Goal: Information Seeking & Learning: Check status

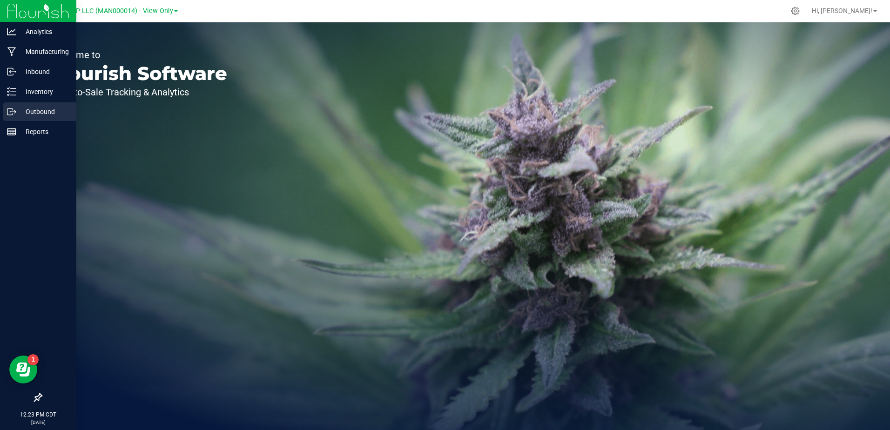
click at [39, 116] on p "Outbound" at bounding box center [44, 111] width 56 height 11
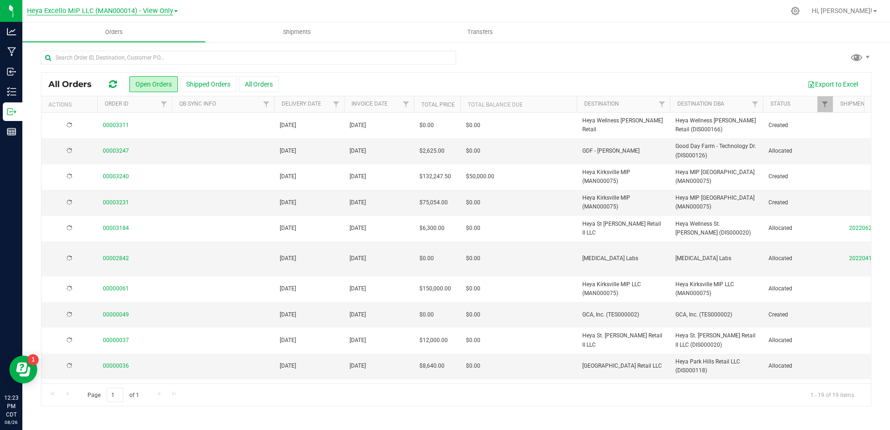
click at [171, 8] on span "Heya Excello MIP LLC (MAN000014) - View Only" at bounding box center [100, 11] width 146 height 8
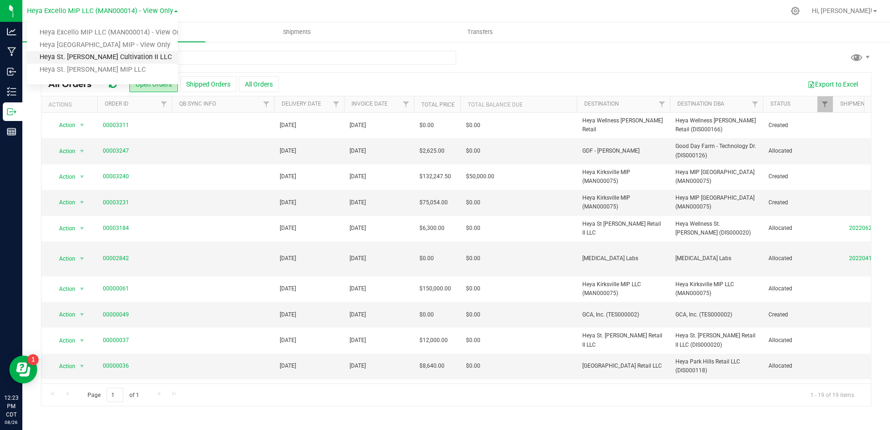
click at [118, 60] on link "Heya St. [PERSON_NAME] Cultivation II LLC" at bounding box center [102, 57] width 151 height 13
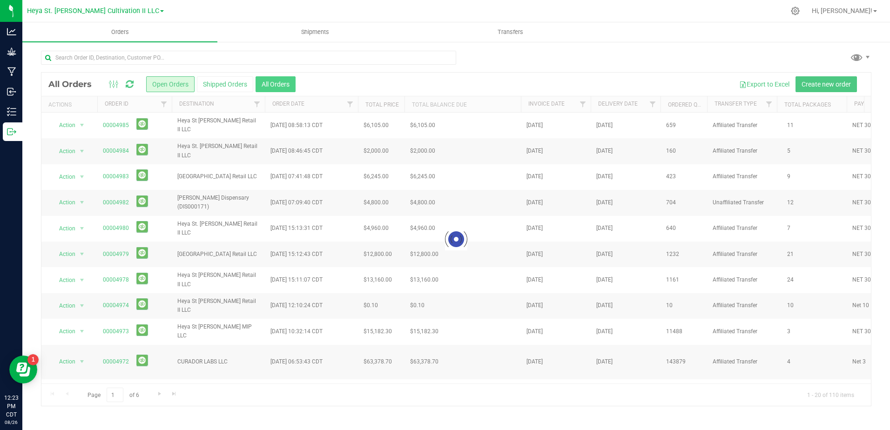
click at [276, 87] on button "All Orders" at bounding box center [276, 84] width 40 height 16
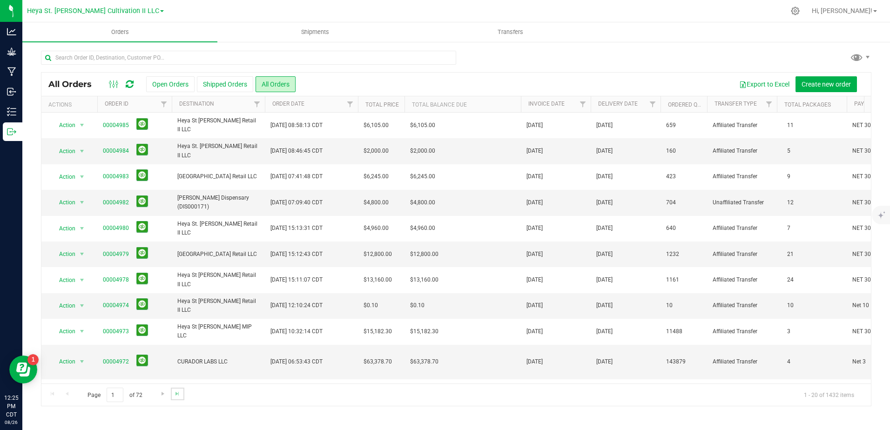
click at [181, 394] on link "Go to the last page" at bounding box center [178, 394] width 14 height 13
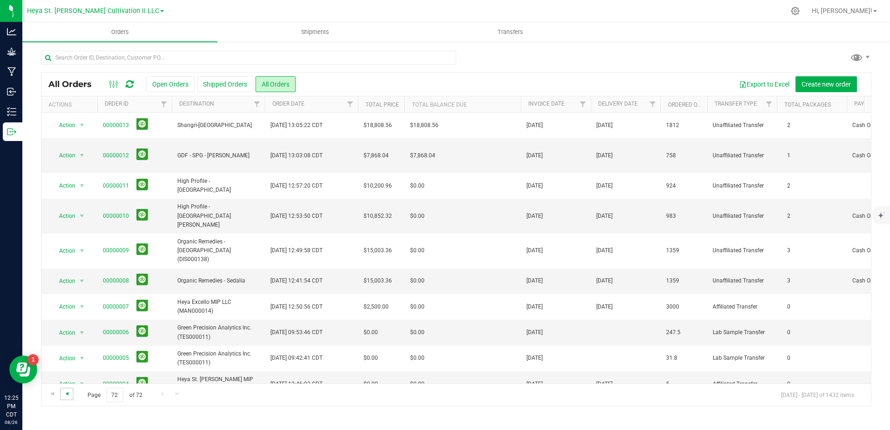
click at [67, 392] on span "Go to the previous page" at bounding box center [66, 393] width 7 height 7
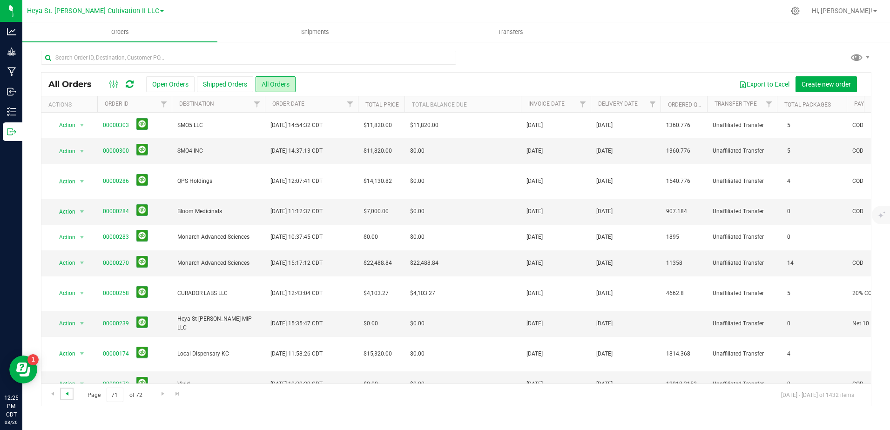
click at [67, 392] on span "Go to the previous page" at bounding box center [66, 393] width 7 height 7
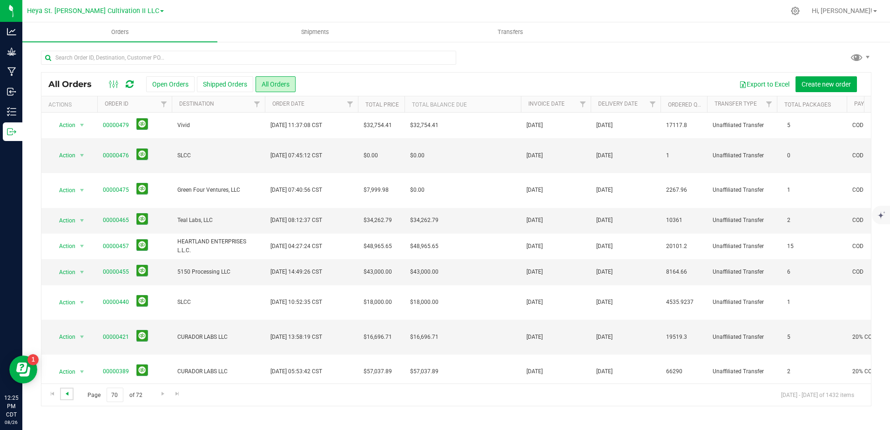
click at [67, 392] on span "Go to the previous page" at bounding box center [66, 393] width 7 height 7
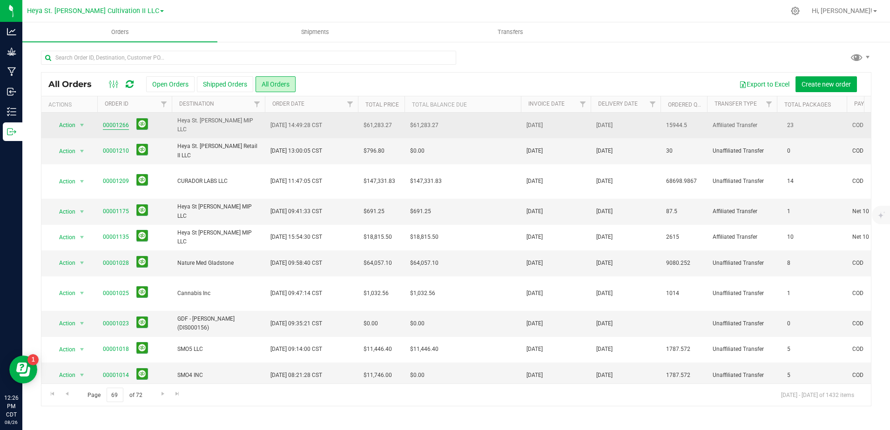
click at [110, 122] on link "00001266" at bounding box center [116, 125] width 26 height 9
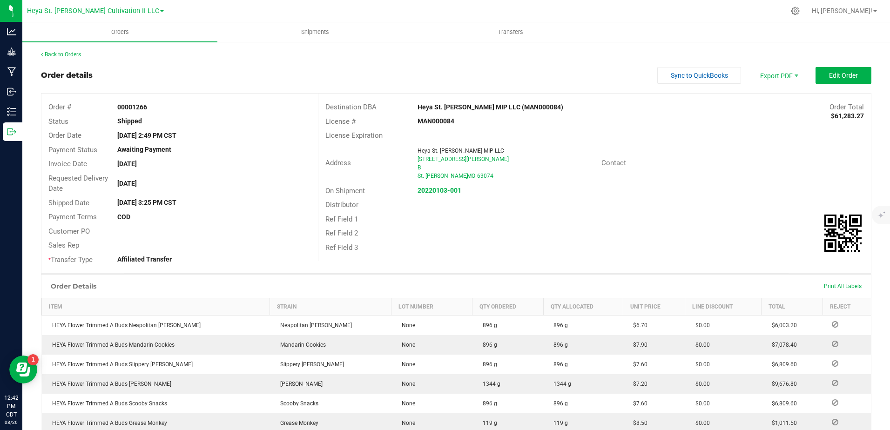
click at [68, 58] on div "Back to Orders" at bounding box center [456, 54] width 831 height 8
click at [63, 52] on link "Back to Orders" at bounding box center [61, 54] width 40 height 7
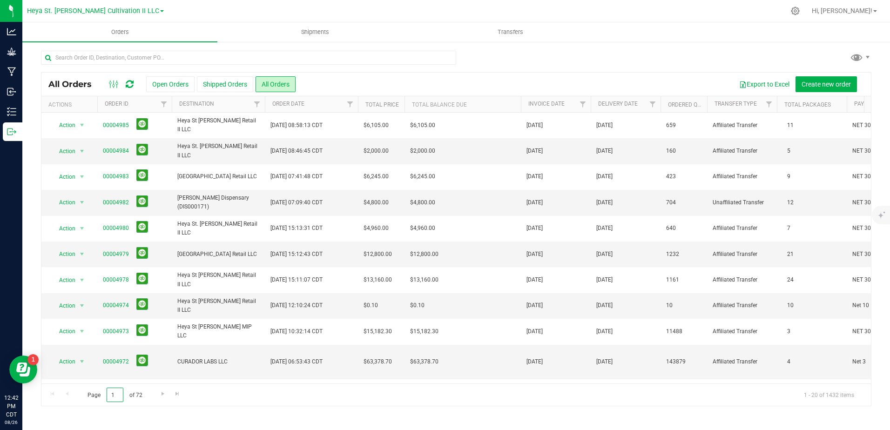
drag, startPoint x: 120, startPoint y: 398, endPoint x: 86, endPoint y: 395, distance: 34.1
click at [87, 395] on span "Page 1 of 72" at bounding box center [115, 395] width 70 height 14
type input "68"
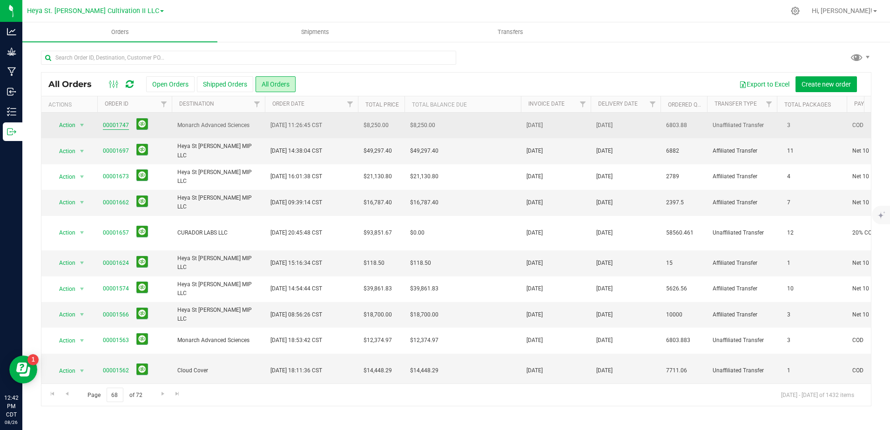
click at [113, 125] on link "00001747" at bounding box center [116, 125] width 26 height 9
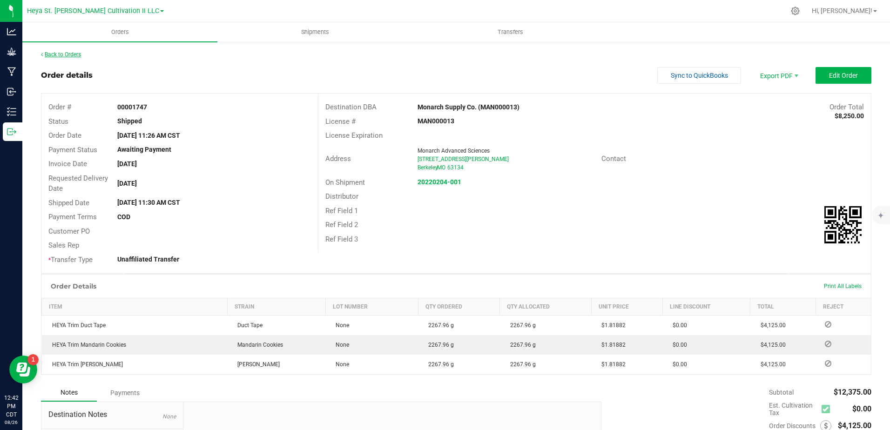
click at [55, 55] on link "Back to Orders" at bounding box center [61, 54] width 40 height 7
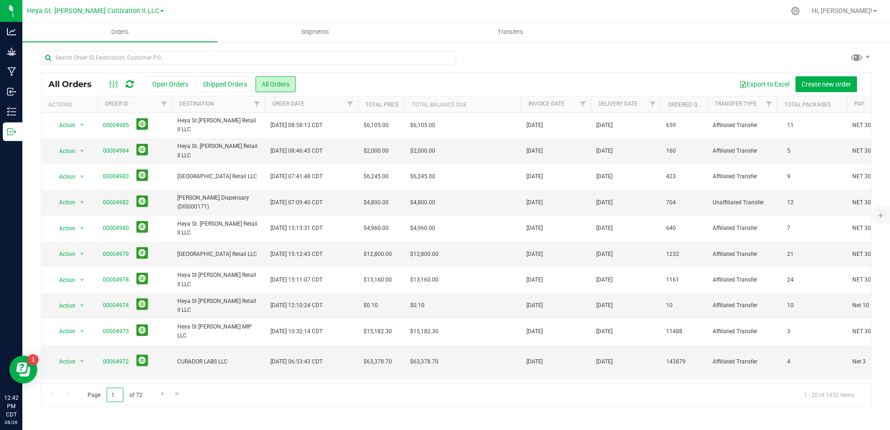
drag, startPoint x: 121, startPoint y: 397, endPoint x: 90, endPoint y: 395, distance: 30.8
click at [90, 395] on span "Page 1 of 72" at bounding box center [115, 395] width 70 height 14
type input "68"
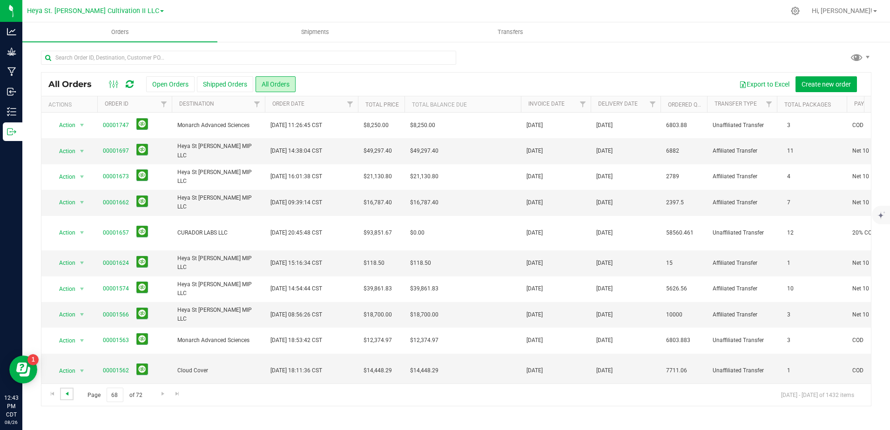
click at [67, 394] on span "Go to the previous page" at bounding box center [66, 393] width 7 height 7
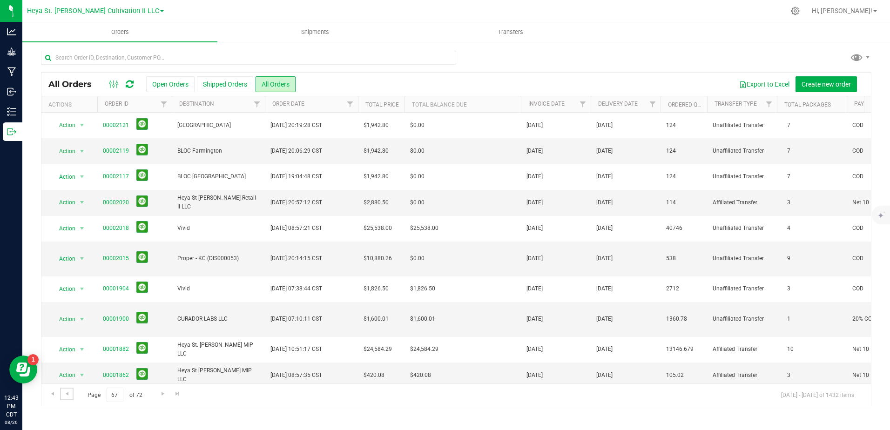
scroll to position [251, 0]
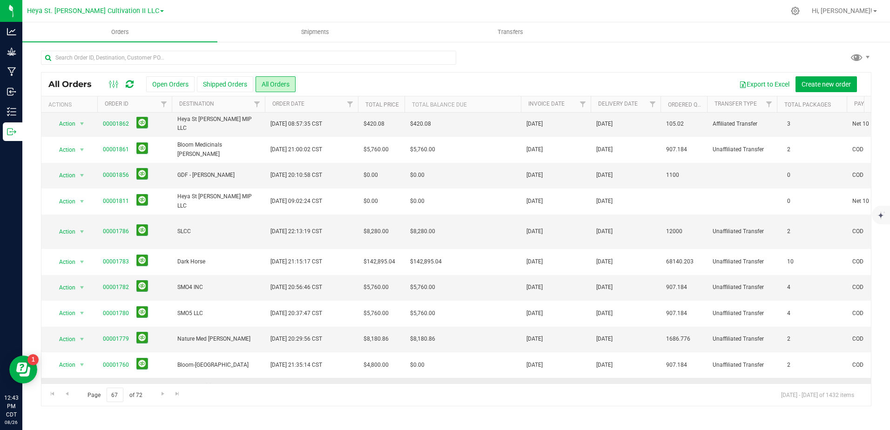
click at [120, 386] on link "00001755" at bounding box center [116, 390] width 26 height 9
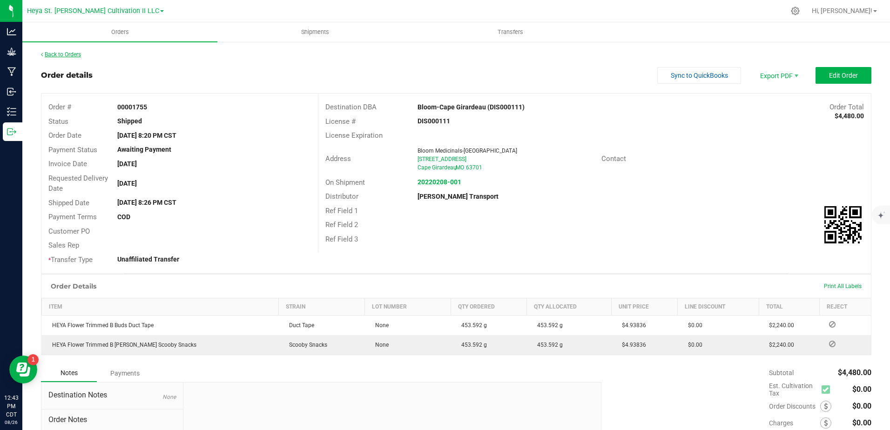
click at [62, 56] on link "Back to Orders" at bounding box center [61, 54] width 40 height 7
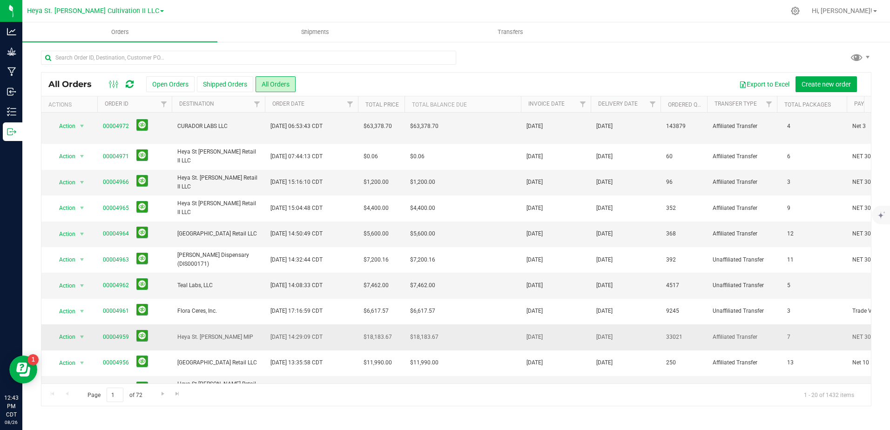
scroll to position [251, 0]
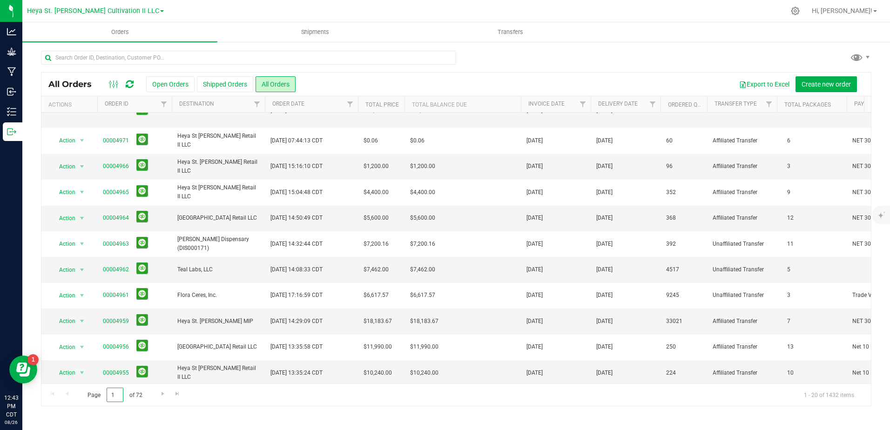
drag, startPoint x: 116, startPoint y: 399, endPoint x: 80, endPoint y: 392, distance: 36.9
click at [80, 392] on span "Page 1 of 72" at bounding box center [115, 395] width 70 height 14
type input "67"
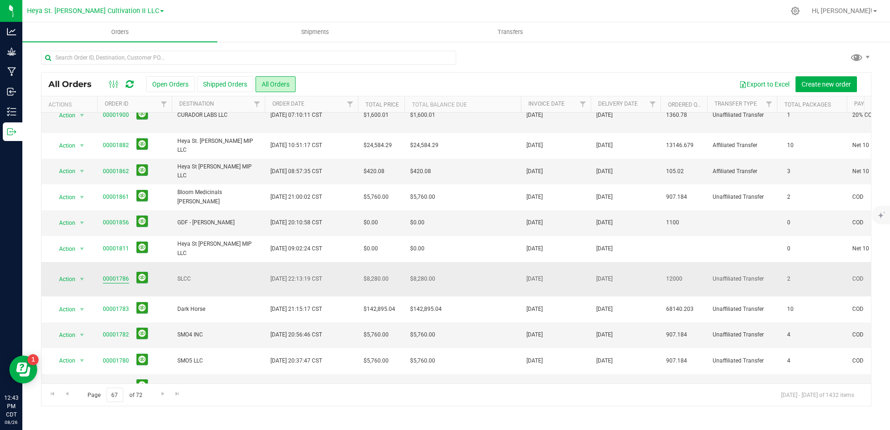
scroll to position [205, 0]
click at [105, 217] on link "00001856" at bounding box center [116, 221] width 26 height 9
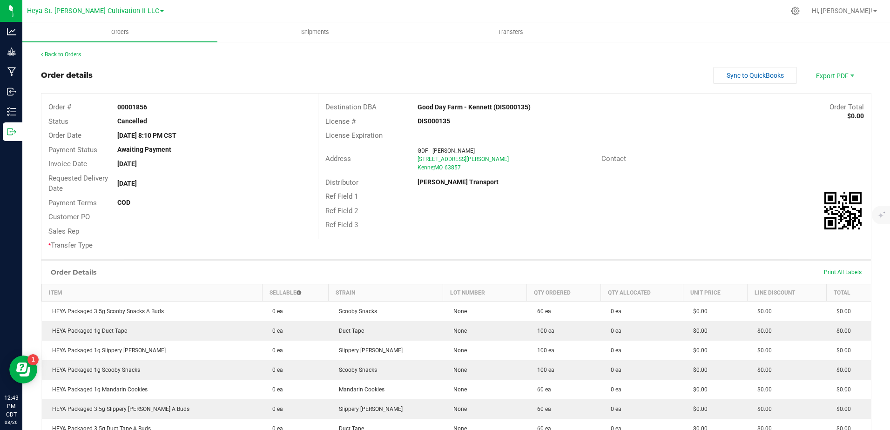
click at [45, 52] on link "Back to Orders" at bounding box center [61, 54] width 40 height 7
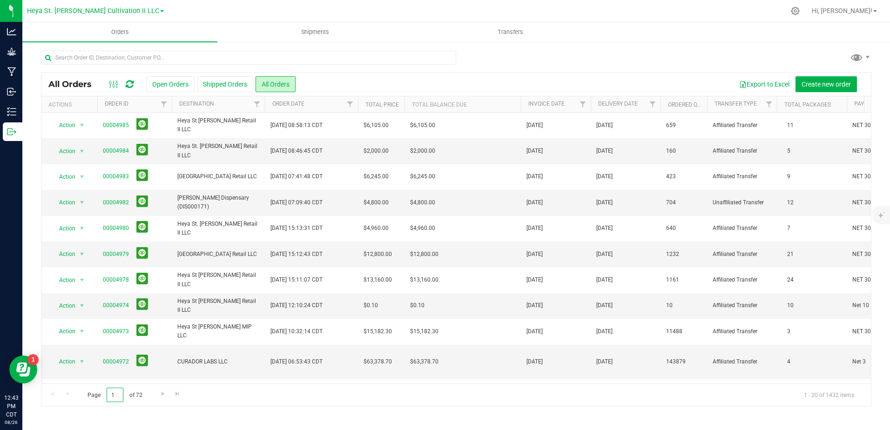
drag, startPoint x: 115, startPoint y: 396, endPoint x: 94, endPoint y: 388, distance: 22.6
click at [94, 388] on span "Page 1 of 72" at bounding box center [115, 395] width 70 height 14
type input "67"
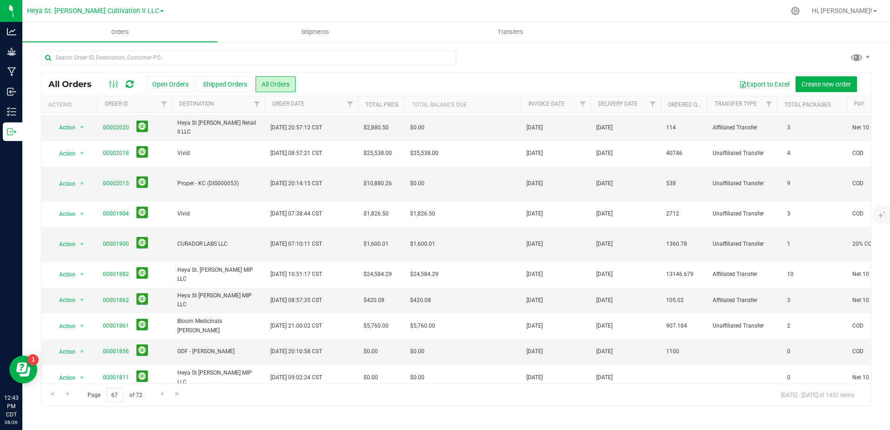
scroll to position [186, 0]
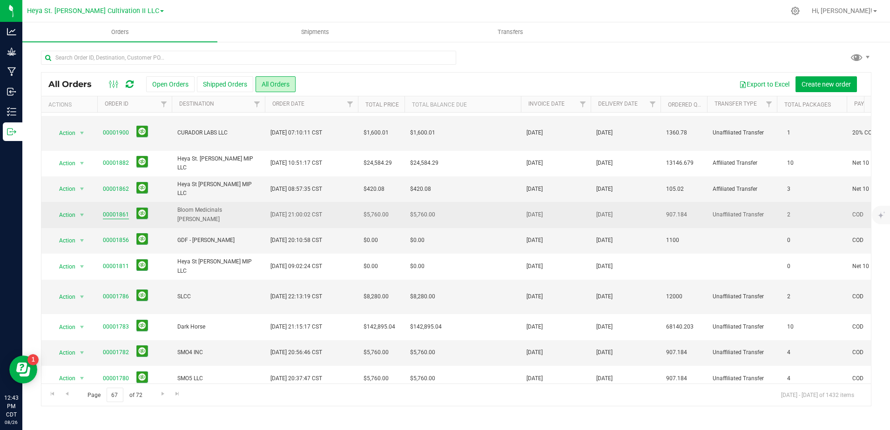
click at [116, 210] on link "00001861" at bounding box center [116, 214] width 26 height 9
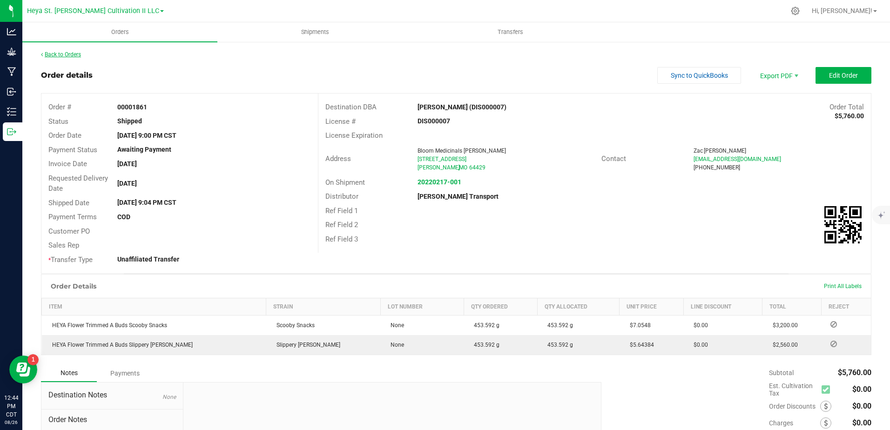
click at [44, 54] on link "Back to Orders" at bounding box center [61, 54] width 40 height 7
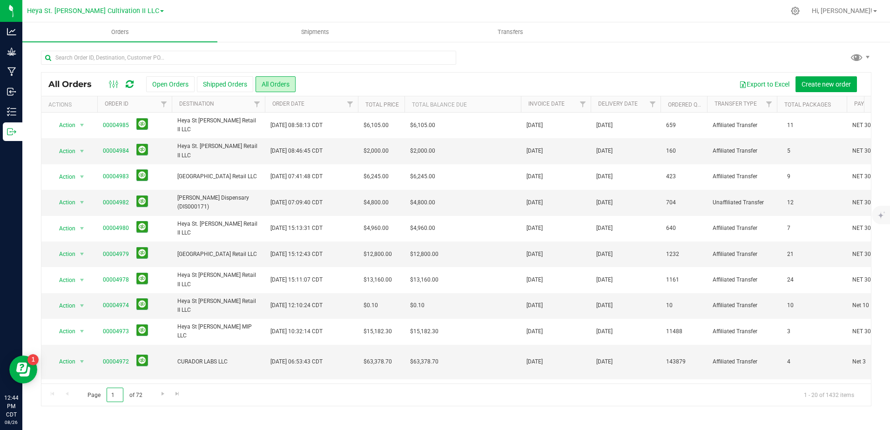
drag, startPoint x: 116, startPoint y: 399, endPoint x: 86, endPoint y: 396, distance: 30.4
click at [86, 396] on span "Page 1 of 72" at bounding box center [115, 395] width 70 height 14
type input "67"
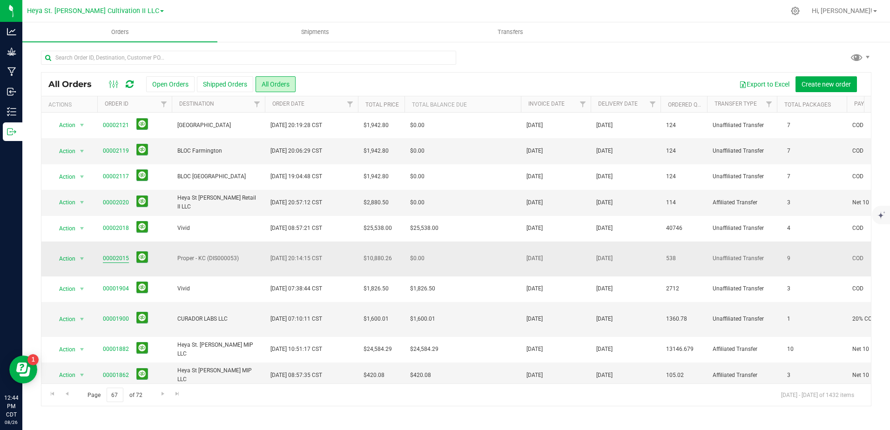
click at [108, 254] on link "00002015" at bounding box center [116, 258] width 26 height 9
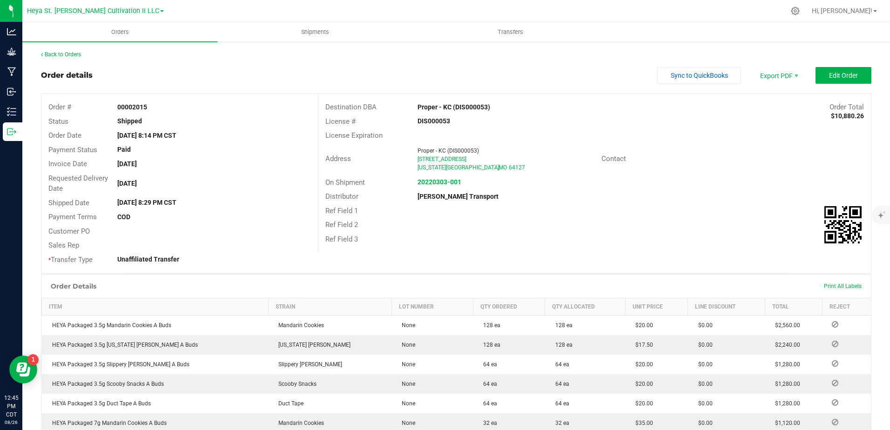
click at [50, 50] on div "Back to Orders" at bounding box center [456, 54] width 831 height 8
click at [50, 54] on link "Back to Orders" at bounding box center [61, 54] width 40 height 7
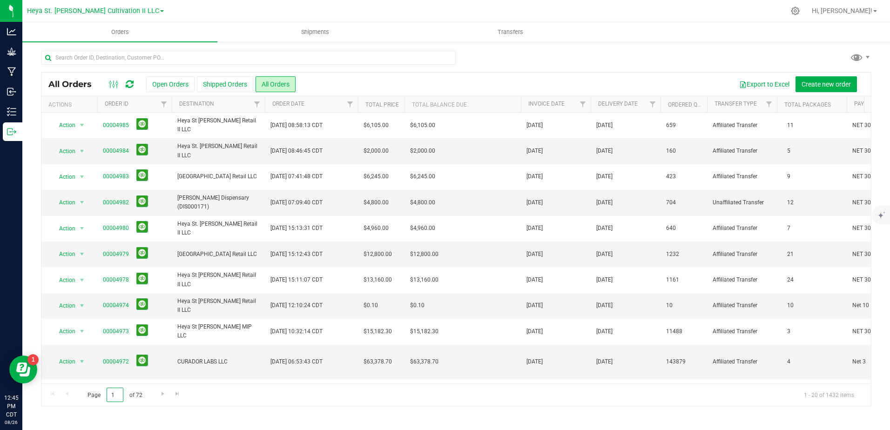
drag, startPoint x: 117, startPoint y: 395, endPoint x: 102, endPoint y: 395, distance: 14.9
click at [102, 395] on span "Page 1 of 72" at bounding box center [115, 395] width 70 height 14
type input "66"
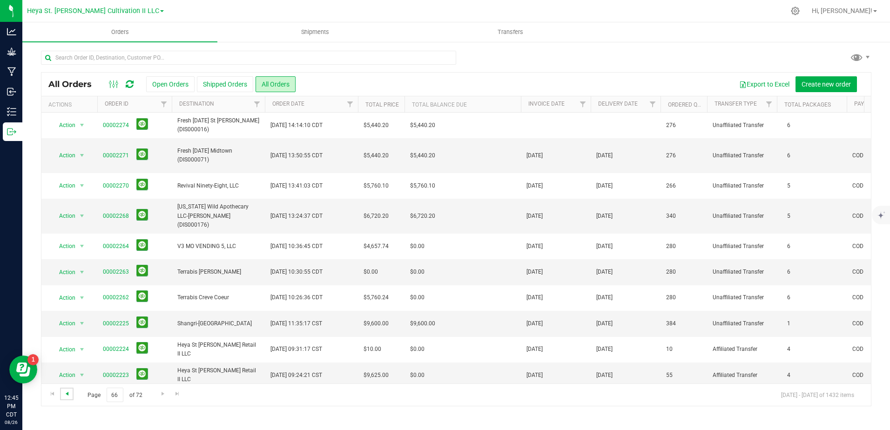
click at [65, 393] on span "Go to the previous page" at bounding box center [66, 393] width 7 height 7
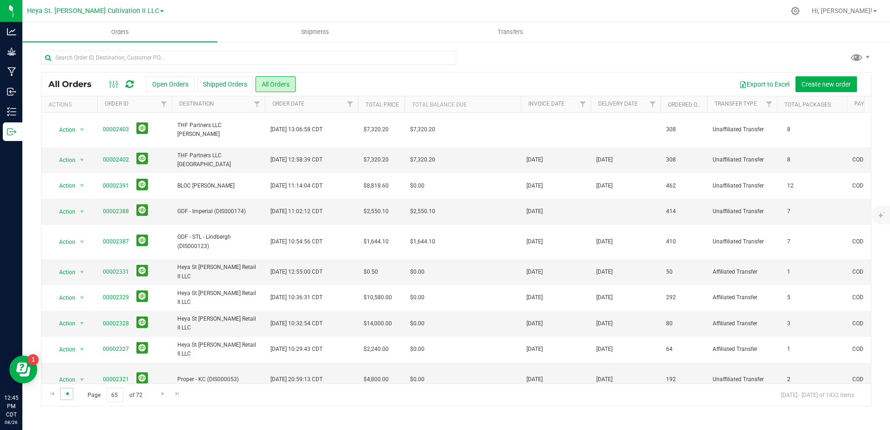
click at [68, 391] on span "Go to the previous page" at bounding box center [66, 393] width 7 height 7
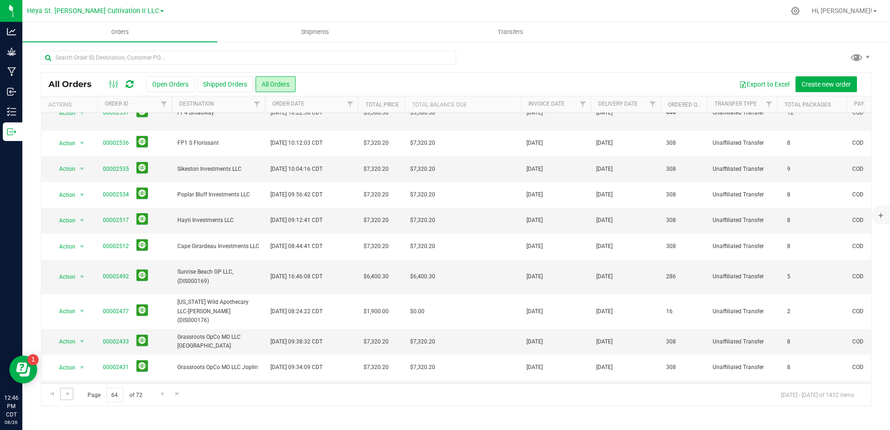
scroll to position [251, 0]
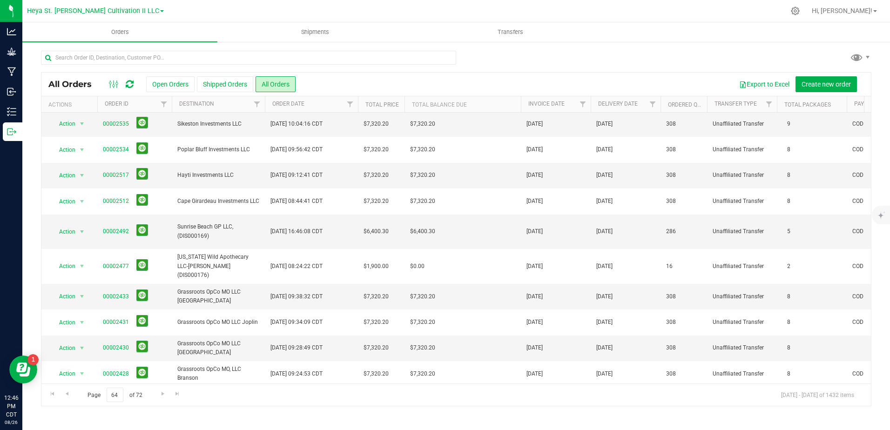
click at [123, 395] on link "00002427" at bounding box center [116, 399] width 26 height 9
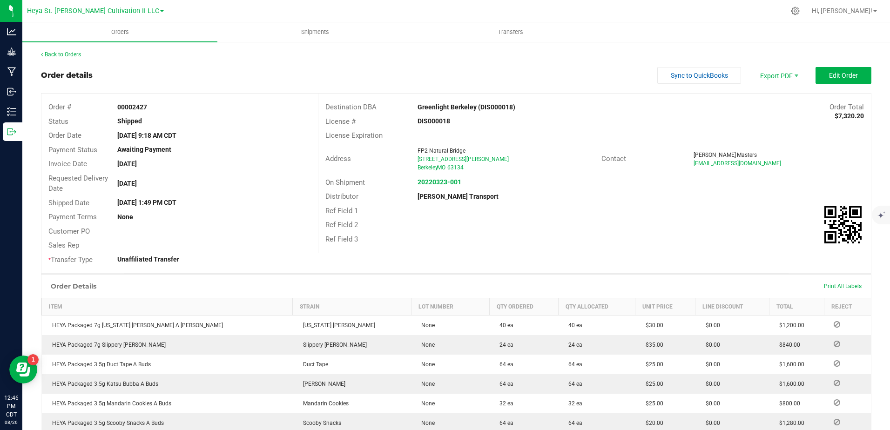
click at [71, 54] on link "Back to Orders" at bounding box center [61, 54] width 40 height 7
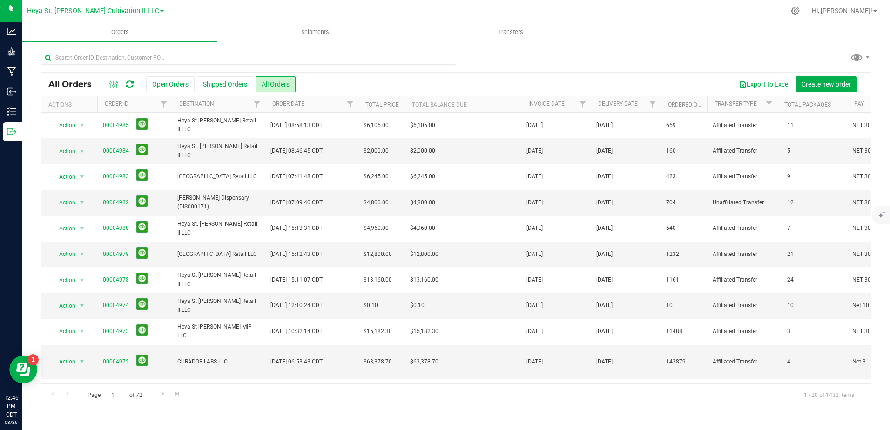
click at [782, 81] on button "Export to Excel" at bounding box center [764, 84] width 62 height 16
drag, startPoint x: 119, startPoint y: 398, endPoint x: 92, endPoint y: 396, distance: 27.1
click at [92, 396] on span "Page 1 of 72" at bounding box center [115, 395] width 70 height 14
type input "64"
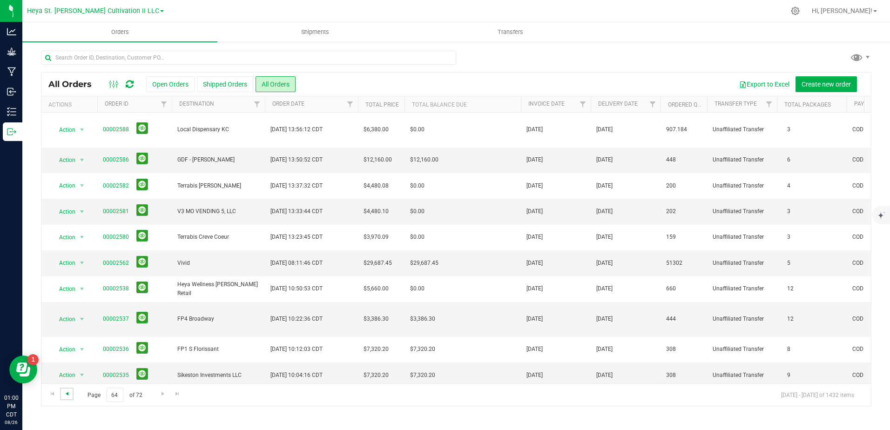
click at [70, 394] on span "Go to the previous page" at bounding box center [66, 393] width 7 height 7
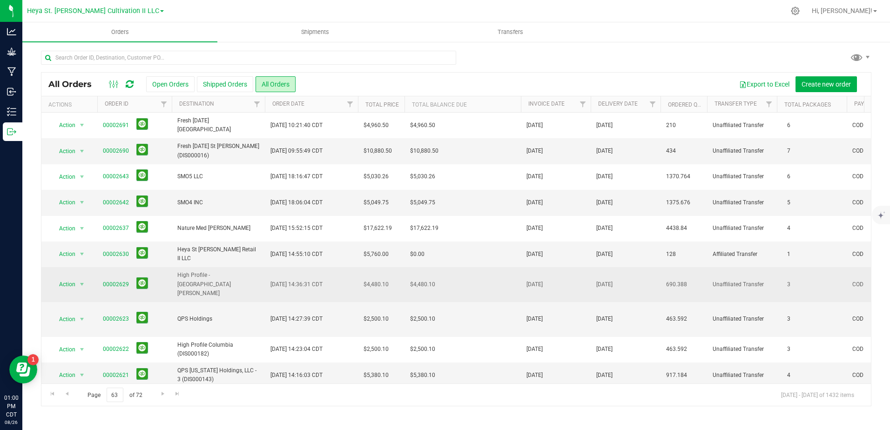
scroll to position [47, 0]
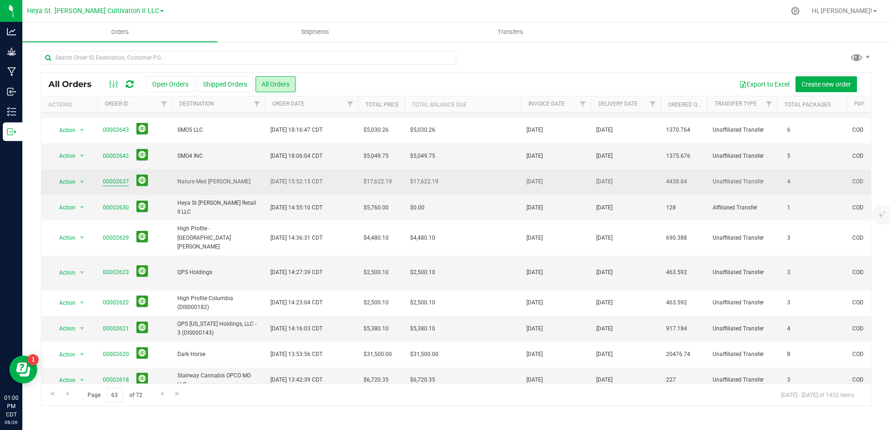
click at [117, 181] on link "00002637" at bounding box center [116, 181] width 26 height 9
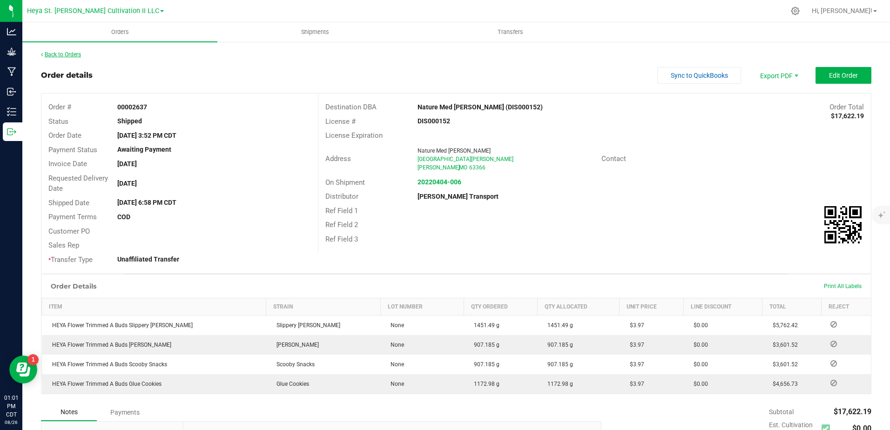
click at [71, 57] on link "Back to Orders" at bounding box center [61, 54] width 40 height 7
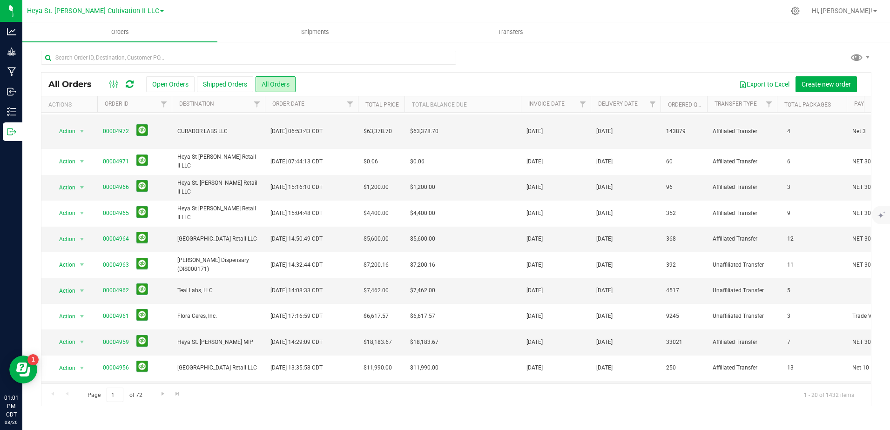
scroll to position [233, 0]
drag, startPoint x: 120, startPoint y: 393, endPoint x: 54, endPoint y: 385, distance: 65.6
click at [53, 389] on div "Page 1 of 72 1 - 20 of 1432 items" at bounding box center [456, 395] width 830 height 22
type input "65"
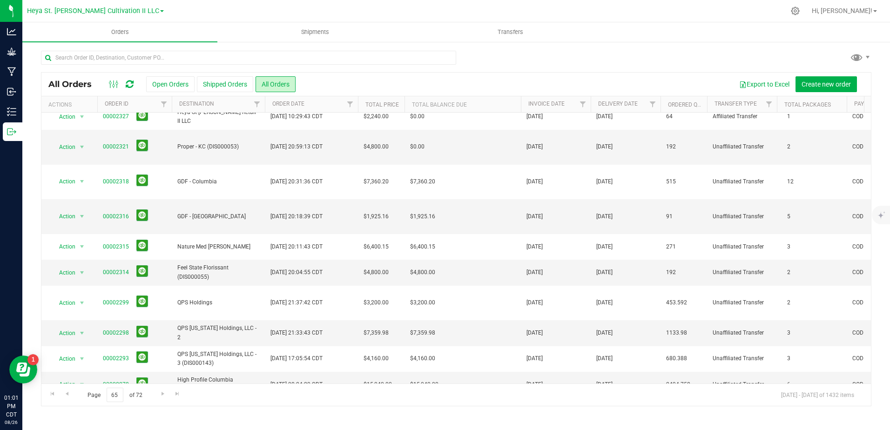
scroll to position [0, 0]
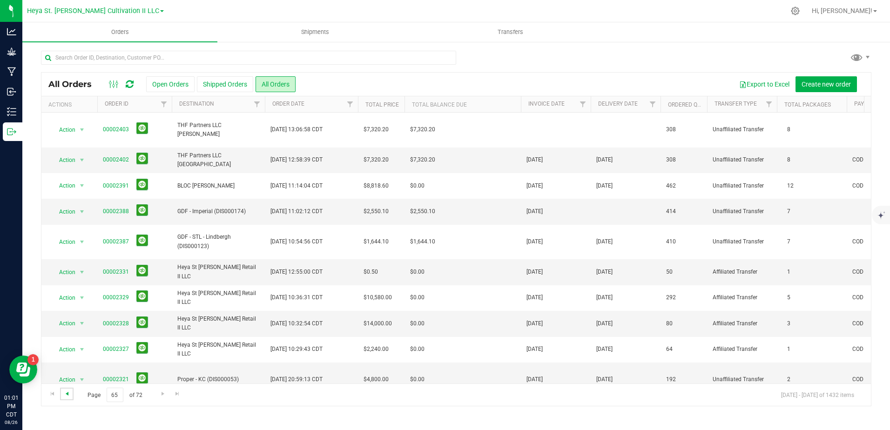
click at [70, 393] on span "Go to the previous page" at bounding box center [66, 393] width 7 height 7
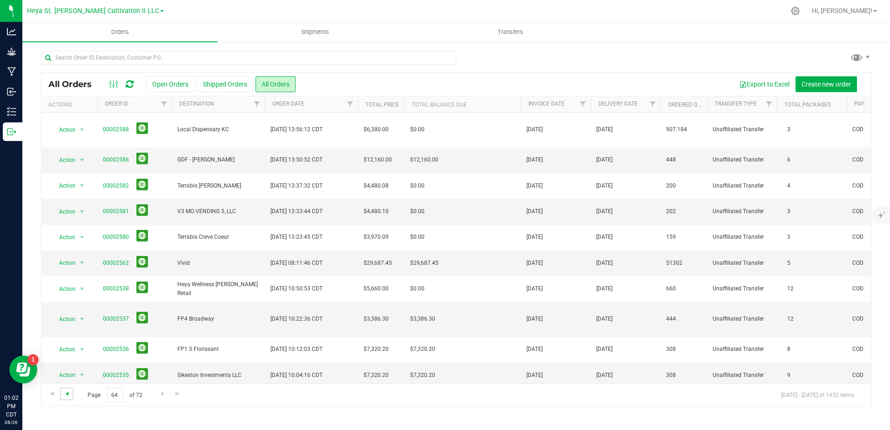
click at [69, 391] on span "Go to the previous page" at bounding box center [66, 393] width 7 height 7
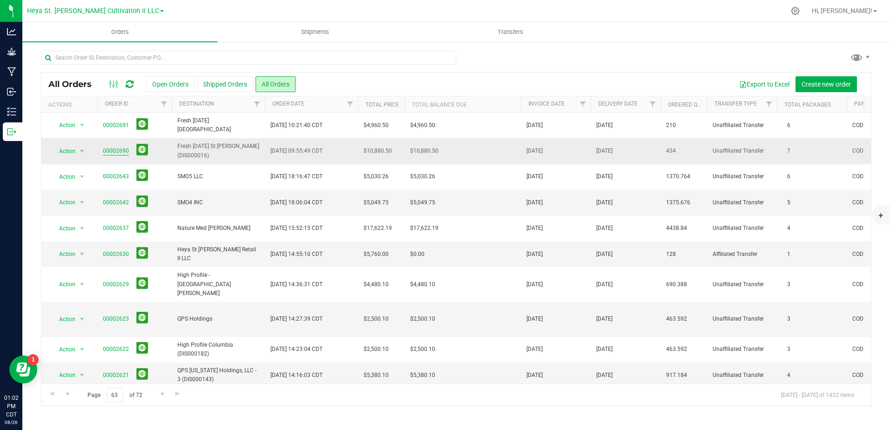
click at [119, 148] on link "00002690" at bounding box center [116, 151] width 26 height 9
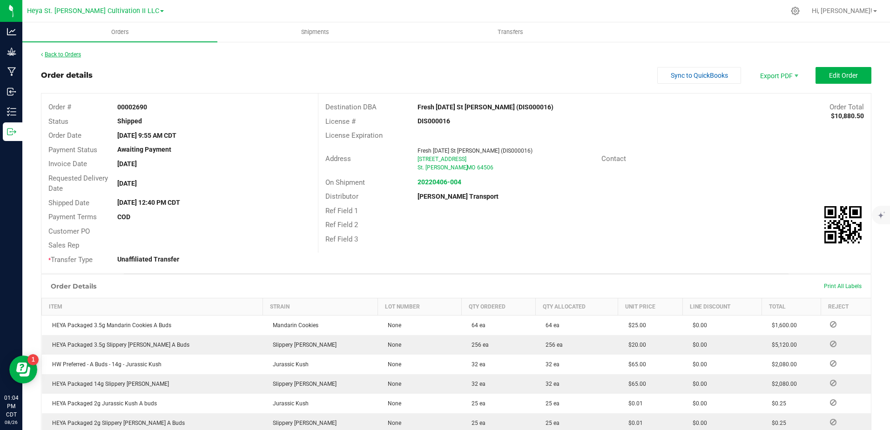
click at [64, 54] on link "Back to Orders" at bounding box center [61, 54] width 40 height 7
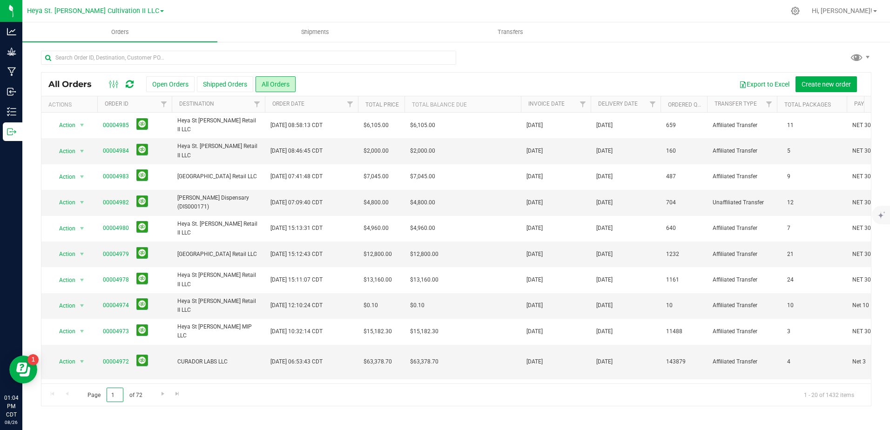
click at [98, 390] on span "Page 1 of 72" at bounding box center [115, 395] width 70 height 14
type input "63"
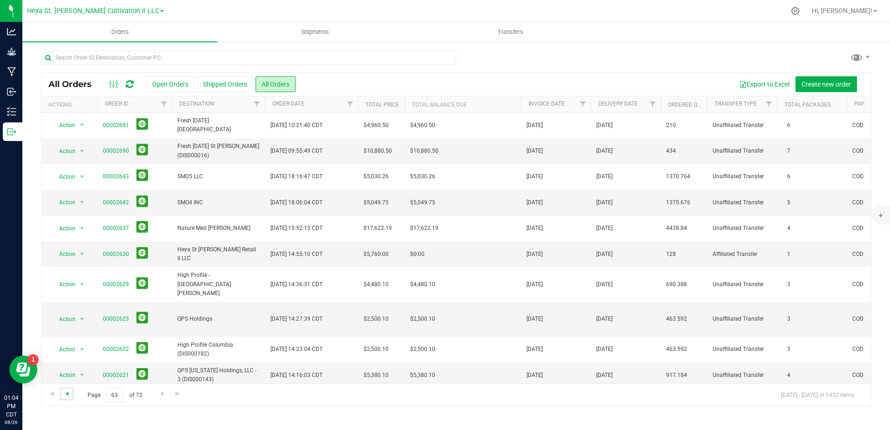
click at [65, 396] on span "Go to the previous page" at bounding box center [66, 393] width 7 height 7
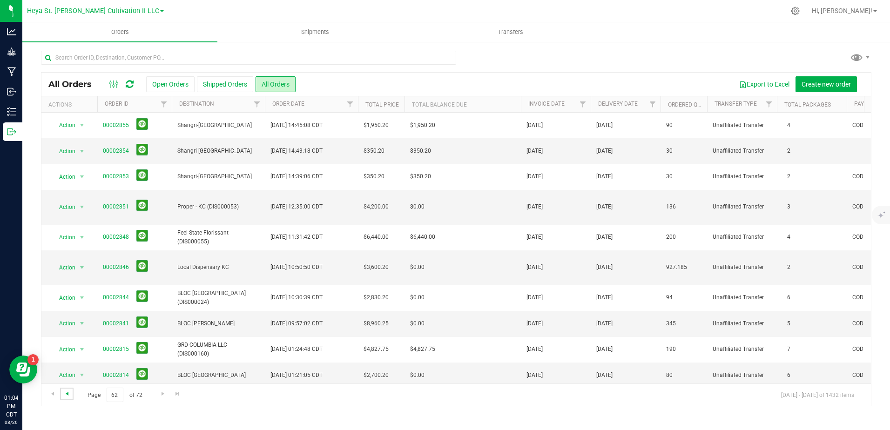
click at [65, 397] on span "Go to the previous page" at bounding box center [66, 393] width 7 height 7
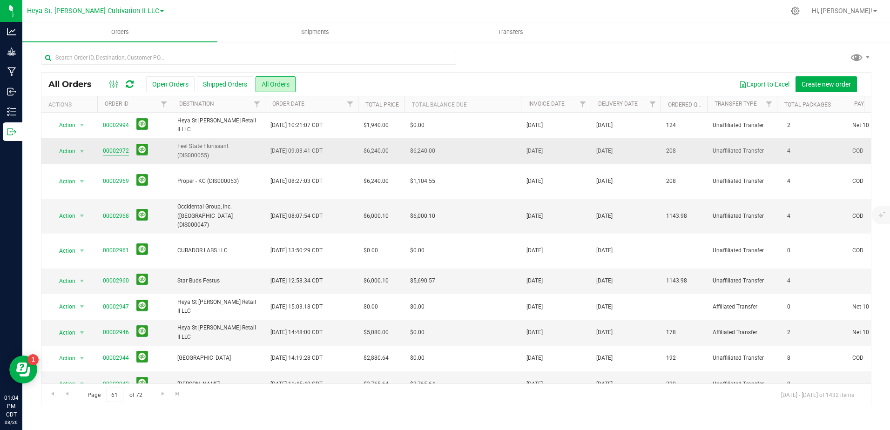
click at [124, 150] on link "00002972" at bounding box center [116, 151] width 26 height 9
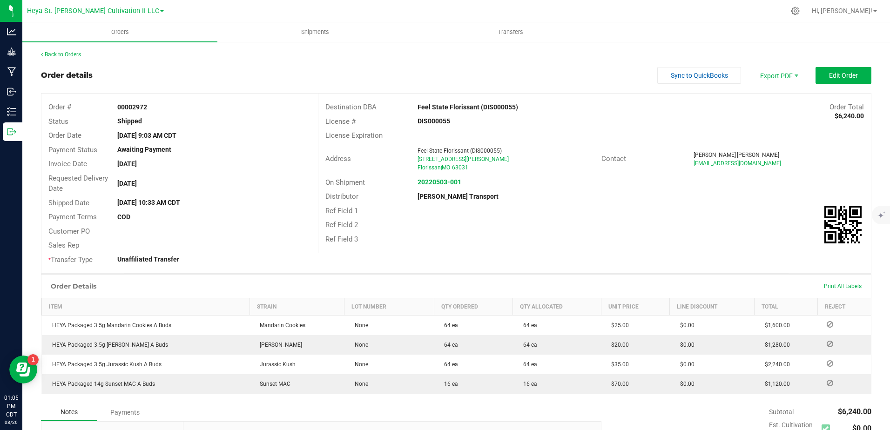
click at [74, 51] on link "Back to Orders" at bounding box center [61, 54] width 40 height 7
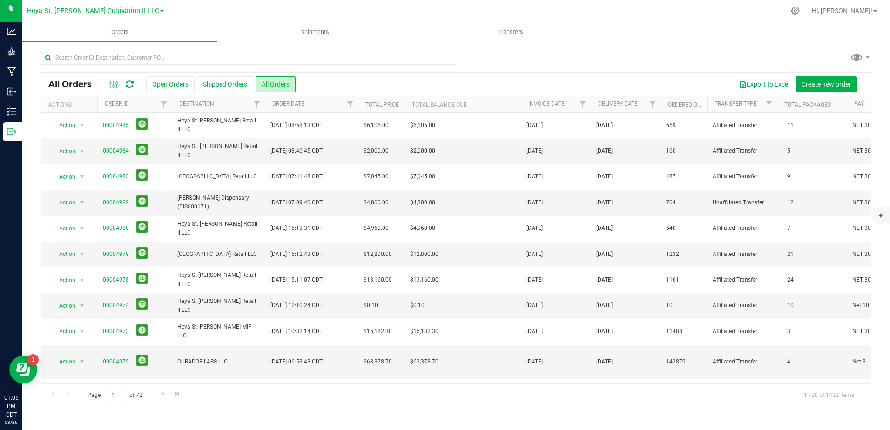
drag, startPoint x: 115, startPoint y: 393, endPoint x: 85, endPoint y: 394, distance: 30.3
click at [85, 395] on span "Page 1 of 72" at bounding box center [115, 395] width 70 height 14
type input "61"
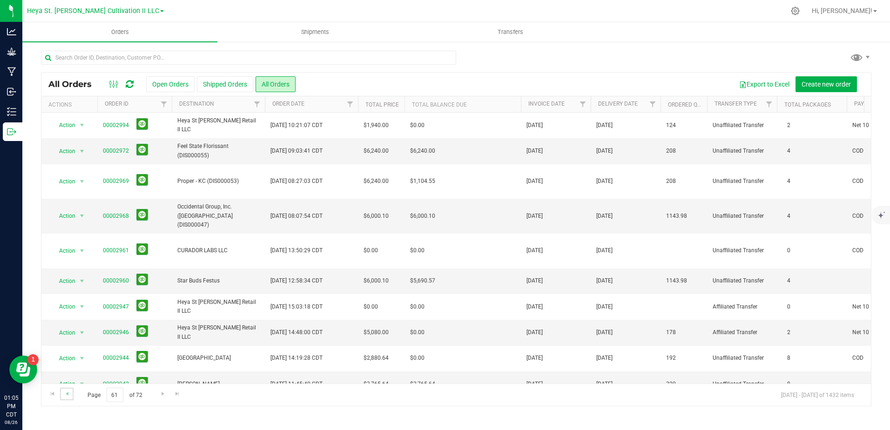
click at [66, 399] on link "Go to the previous page" at bounding box center [67, 394] width 14 height 13
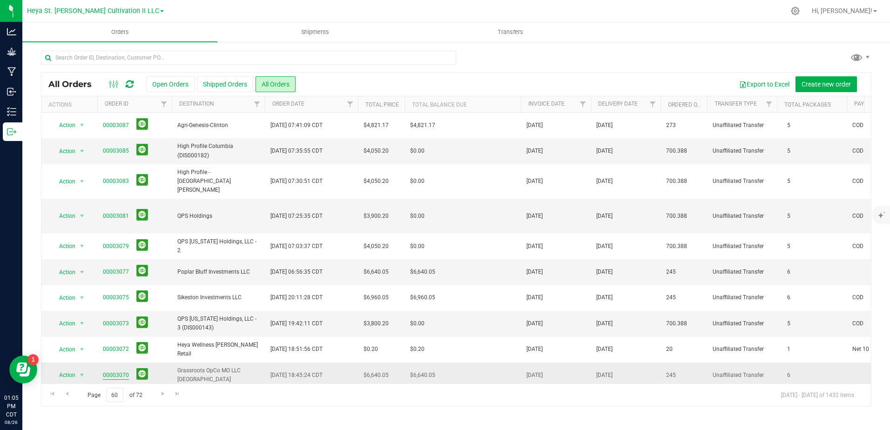
click at [116, 371] on link "00003070" at bounding box center [116, 375] width 26 height 9
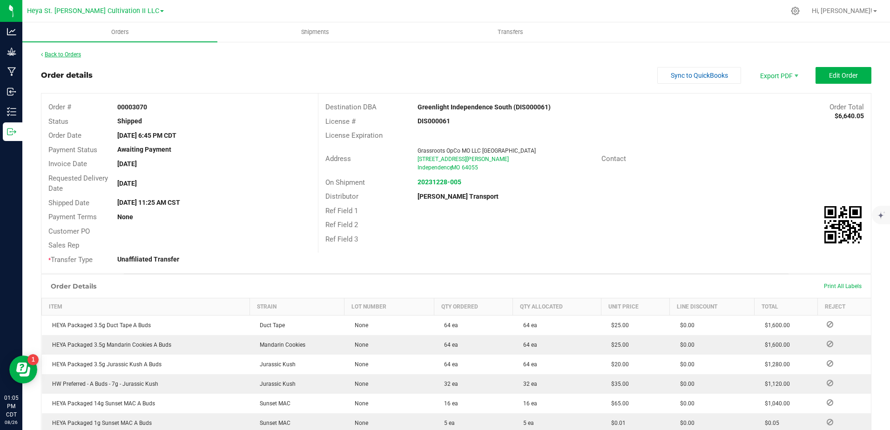
click at [60, 54] on link "Back to Orders" at bounding box center [61, 54] width 40 height 7
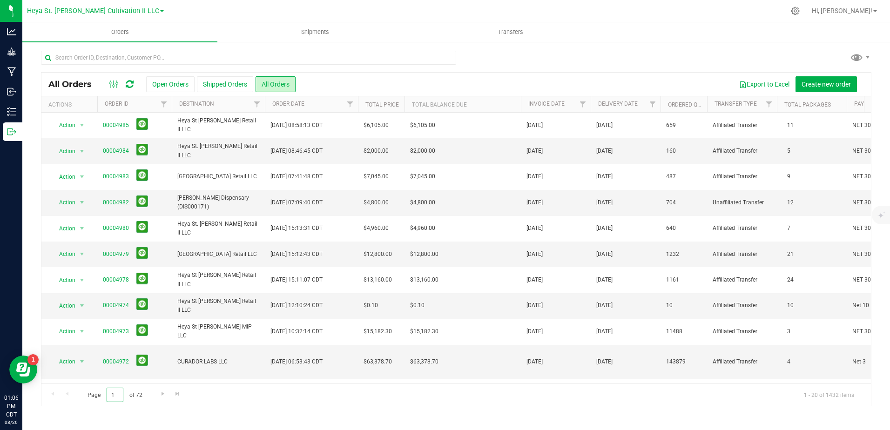
drag, startPoint x: 120, startPoint y: 397, endPoint x: 88, endPoint y: 396, distance: 31.2
click at [88, 396] on span "Page 1 of 72" at bounding box center [115, 395] width 70 height 14
type input "63"
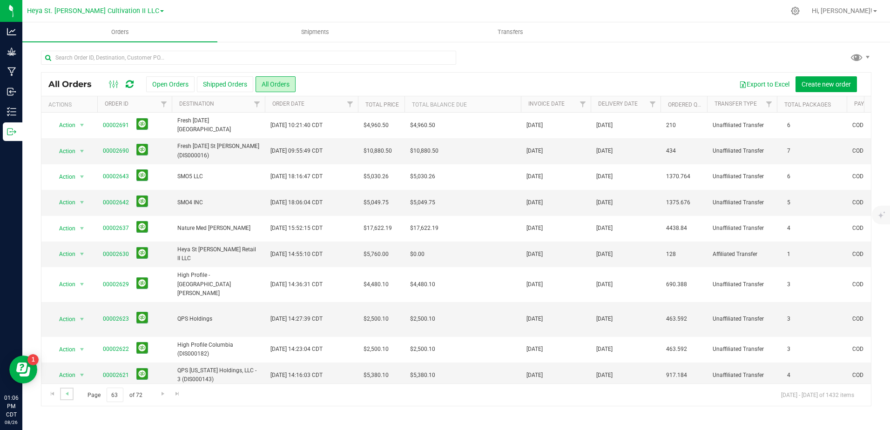
click at [71, 392] on link "Go to the previous page" at bounding box center [67, 394] width 14 height 13
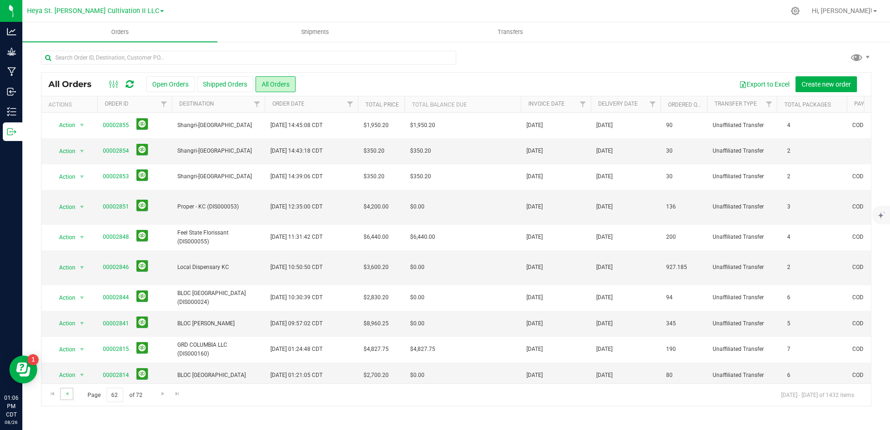
click at [71, 398] on link "Go to the previous page" at bounding box center [67, 394] width 14 height 13
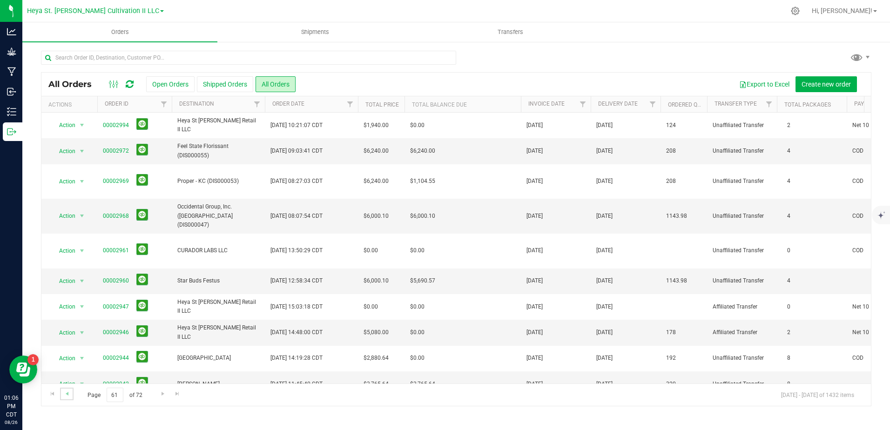
click at [71, 398] on link "Go to the previous page" at bounding box center [67, 394] width 14 height 13
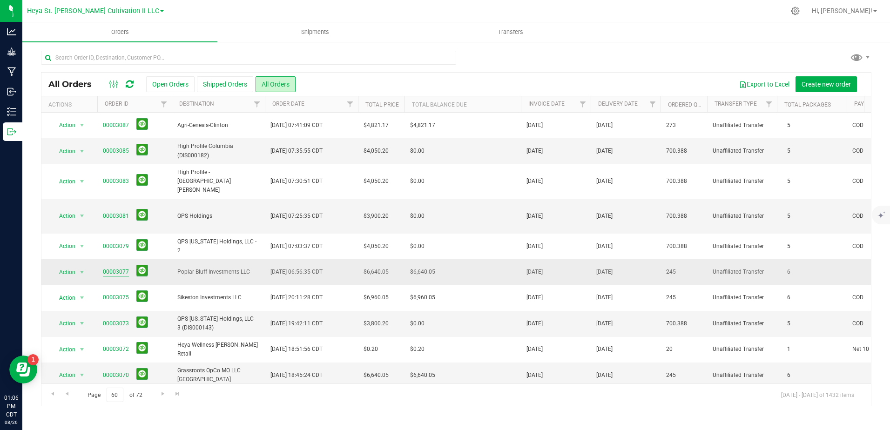
click at [116, 268] on link "00003077" at bounding box center [116, 272] width 26 height 9
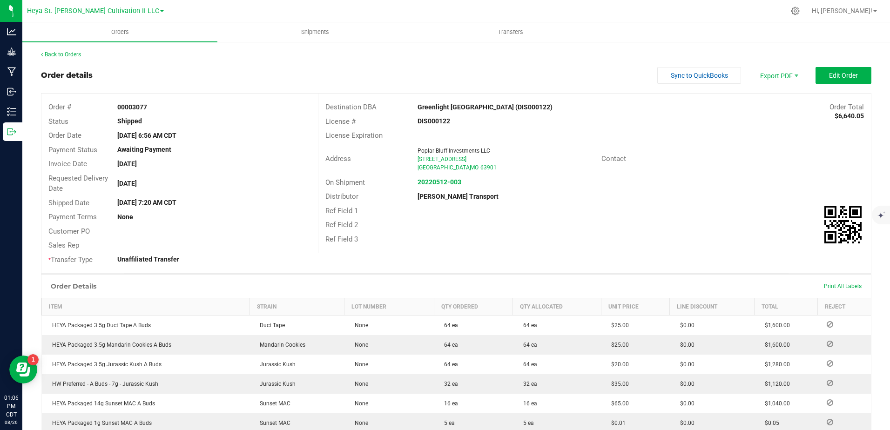
click at [56, 54] on link "Back to Orders" at bounding box center [61, 54] width 40 height 7
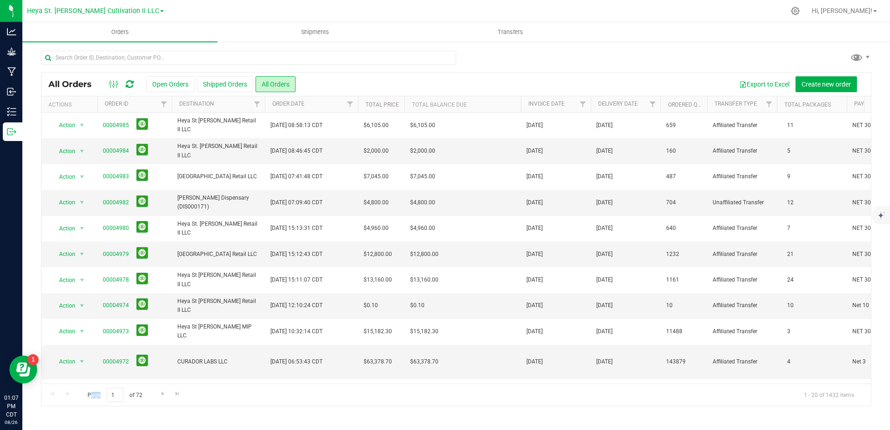
drag, startPoint x: 123, startPoint y: 392, endPoint x: 89, endPoint y: 391, distance: 33.6
click at [89, 391] on span "Page 1 of 72" at bounding box center [115, 395] width 70 height 14
drag, startPoint x: 89, startPoint y: 391, endPoint x: 91, endPoint y: 396, distance: 5.8
click at [91, 396] on span "Page 1 of 72" at bounding box center [115, 395] width 70 height 14
type input "63"
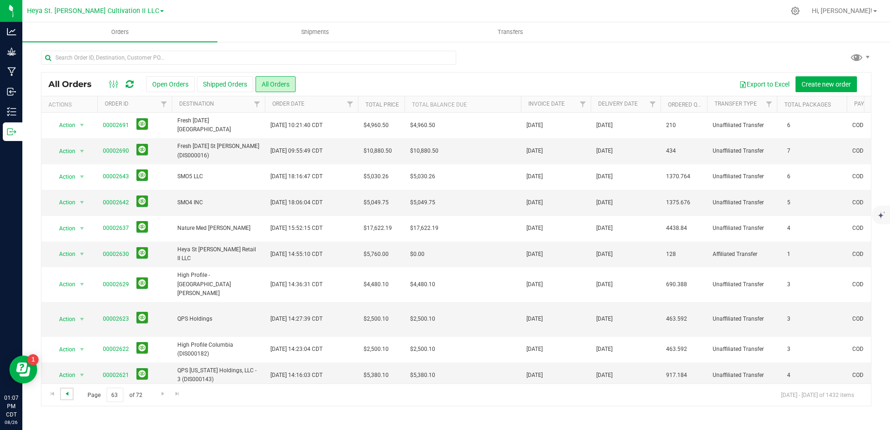
click at [69, 395] on span "Go to the previous page" at bounding box center [66, 393] width 7 height 7
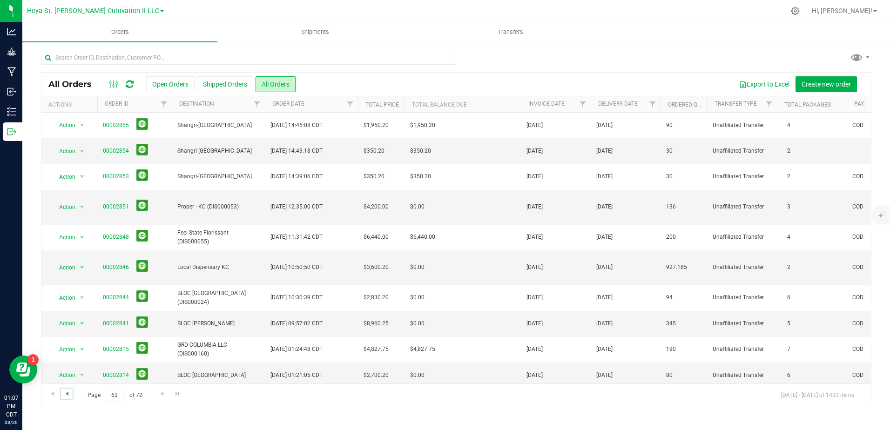
click at [67, 394] on span "Go to the previous page" at bounding box center [66, 393] width 7 height 7
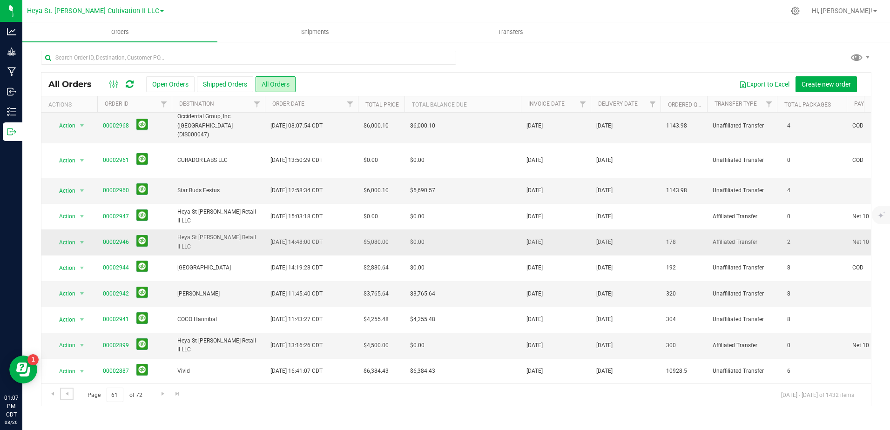
scroll to position [93, 0]
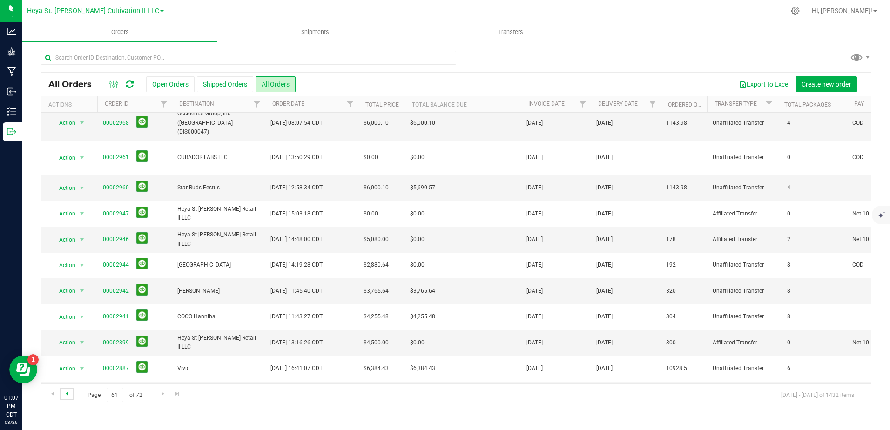
click at [68, 396] on span "Go to the previous page" at bounding box center [66, 393] width 7 height 7
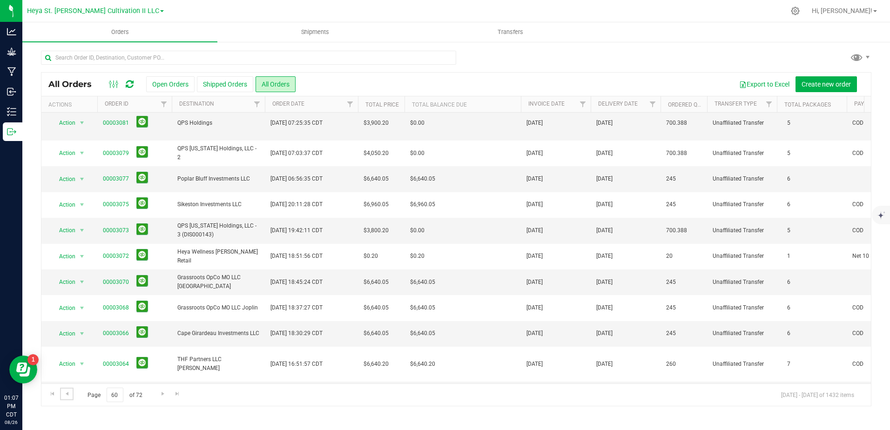
scroll to position [0, 0]
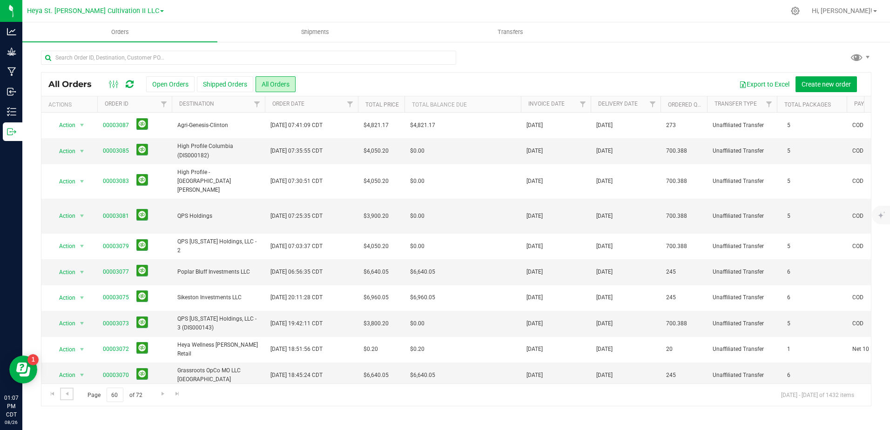
click at [68, 396] on span "Go to the previous page" at bounding box center [66, 393] width 7 height 7
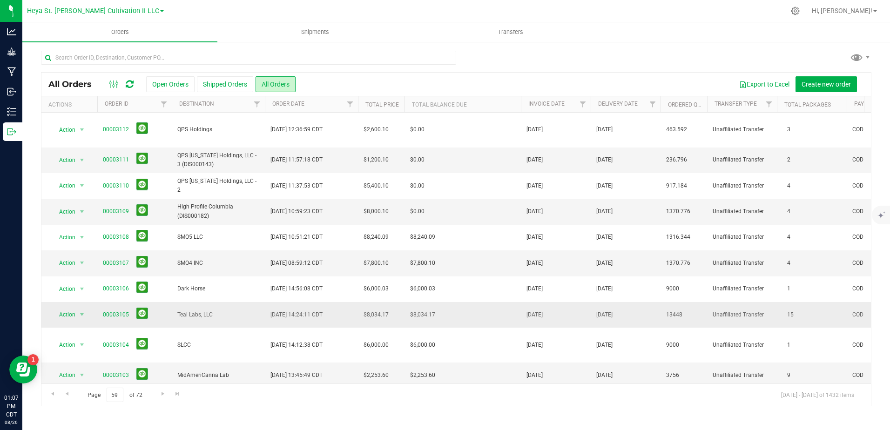
click at [115, 311] on link "00003105" at bounding box center [116, 315] width 26 height 9
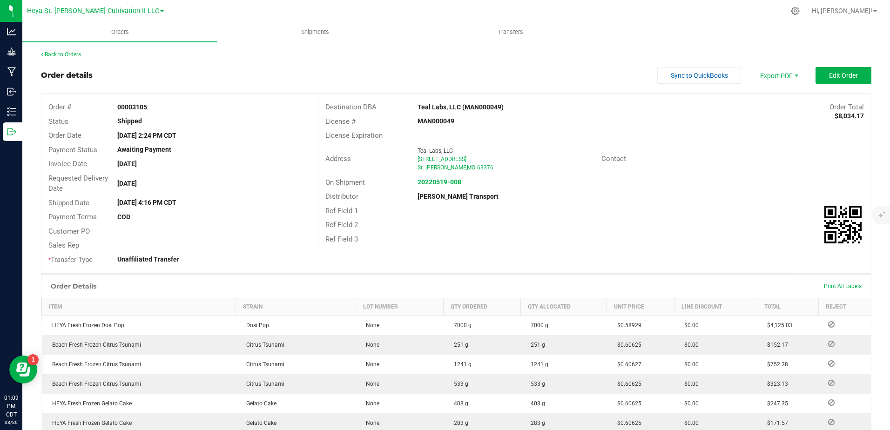
click at [56, 56] on link "Back to Orders" at bounding box center [61, 54] width 40 height 7
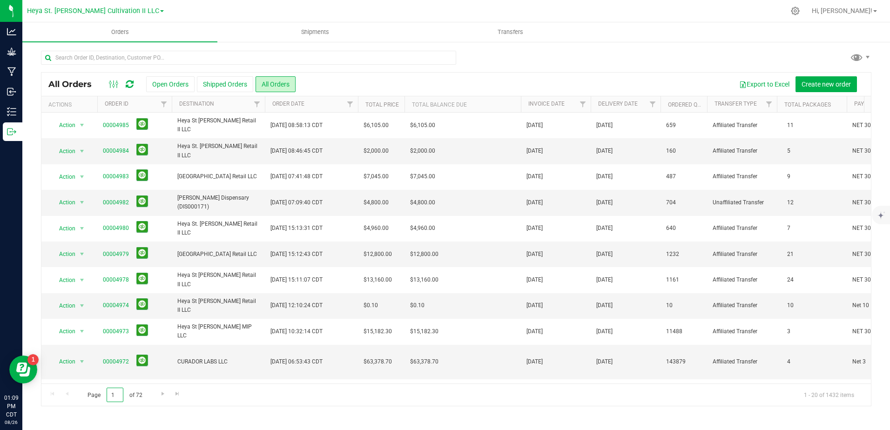
drag, startPoint x: 115, startPoint y: 392, endPoint x: 71, endPoint y: 388, distance: 44.0
click at [71, 388] on div "Page 1 of 72 1 - 20 of 1432 items" at bounding box center [456, 395] width 830 height 22
type input "62"
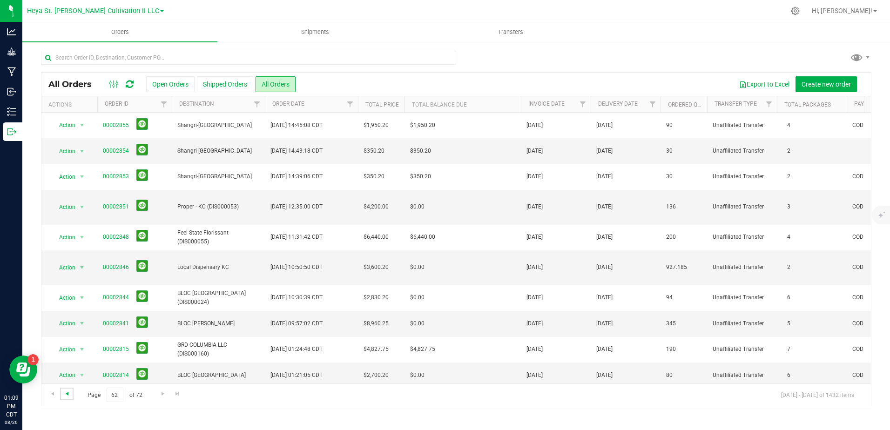
click at [70, 395] on span "Go to the previous page" at bounding box center [66, 393] width 7 height 7
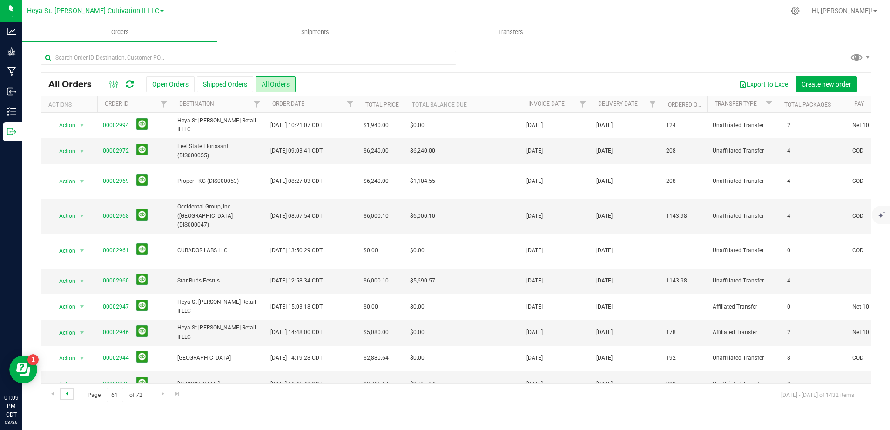
click at [70, 395] on span "Go to the previous page" at bounding box center [66, 393] width 7 height 7
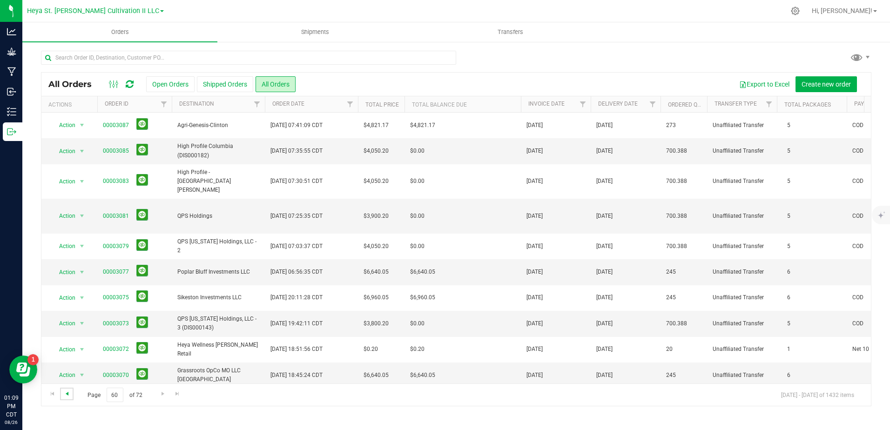
click at [70, 395] on span "Go to the previous page" at bounding box center [66, 393] width 7 height 7
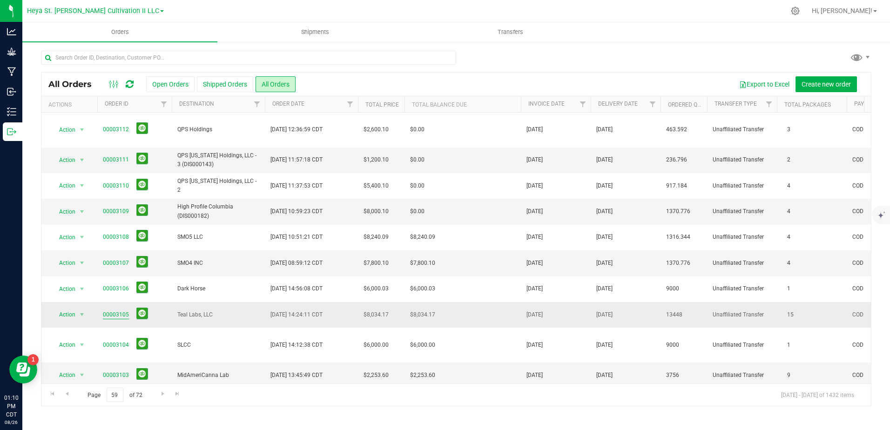
click at [115, 311] on link "00003105" at bounding box center [116, 315] width 26 height 9
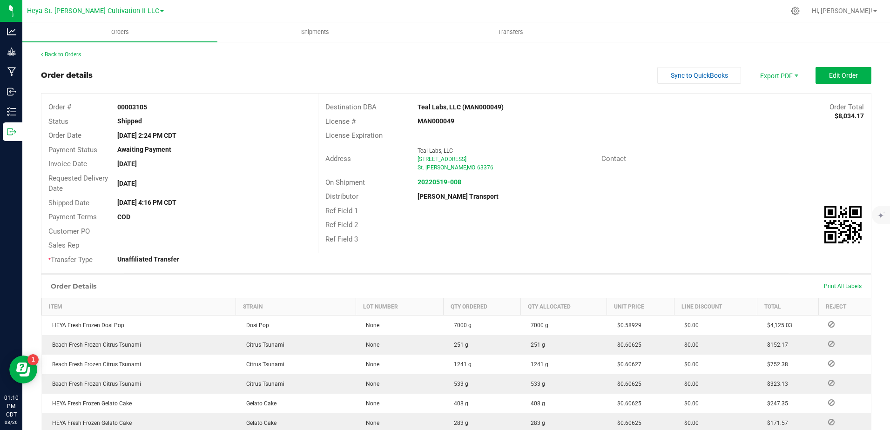
click at [69, 54] on link "Back to Orders" at bounding box center [61, 54] width 40 height 7
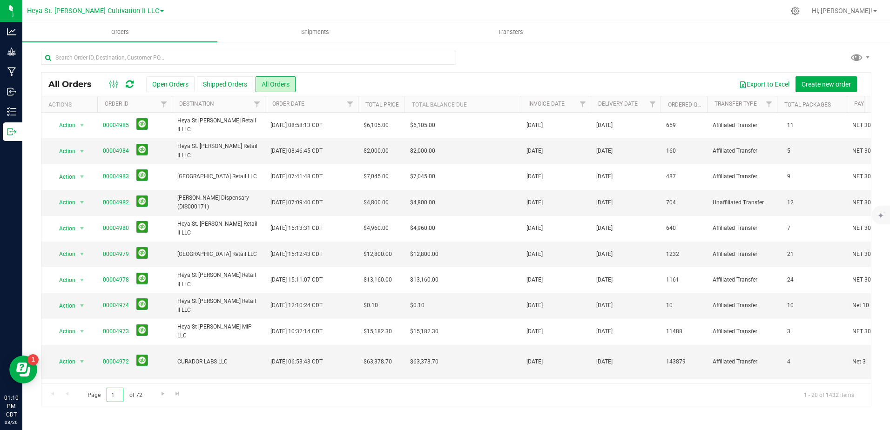
drag, startPoint x: 113, startPoint y: 395, endPoint x: 60, endPoint y: 391, distance: 53.2
click at [60, 392] on div "Page 1 of 72 1 - 20 of 1432 items" at bounding box center [456, 395] width 830 height 22
type input "62"
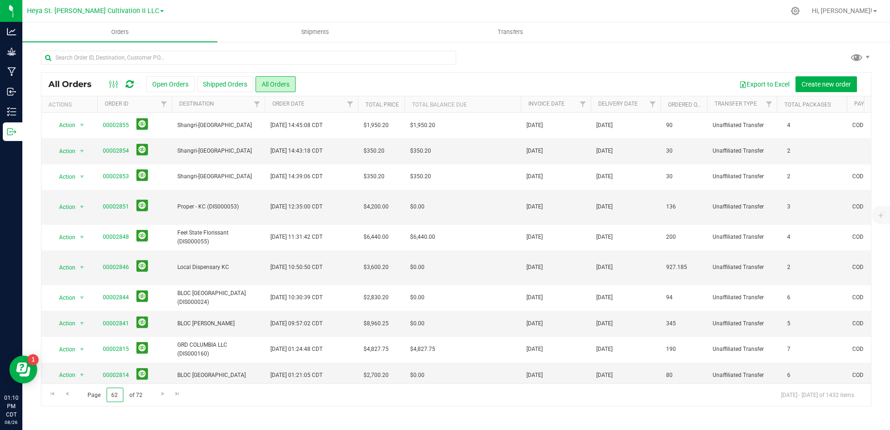
drag, startPoint x: 121, startPoint y: 392, endPoint x: 80, endPoint y: 394, distance: 41.0
click at [80, 394] on span "Page 62 of 72" at bounding box center [115, 395] width 70 height 14
type input "58"
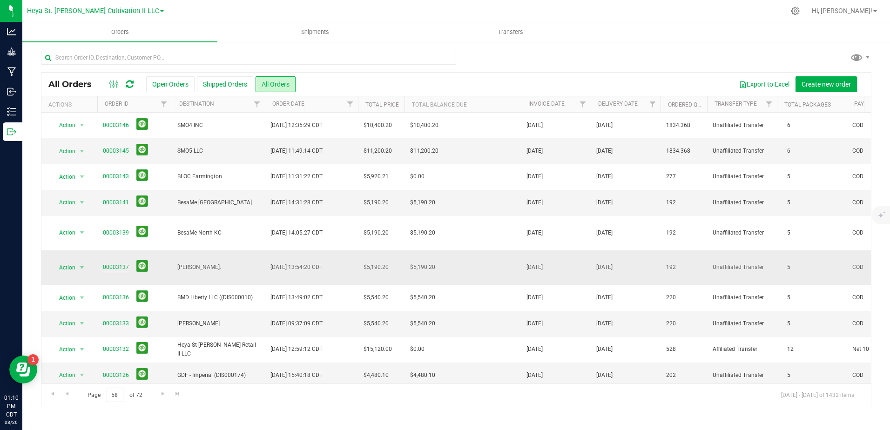
click at [120, 263] on link "00003137" at bounding box center [116, 267] width 26 height 9
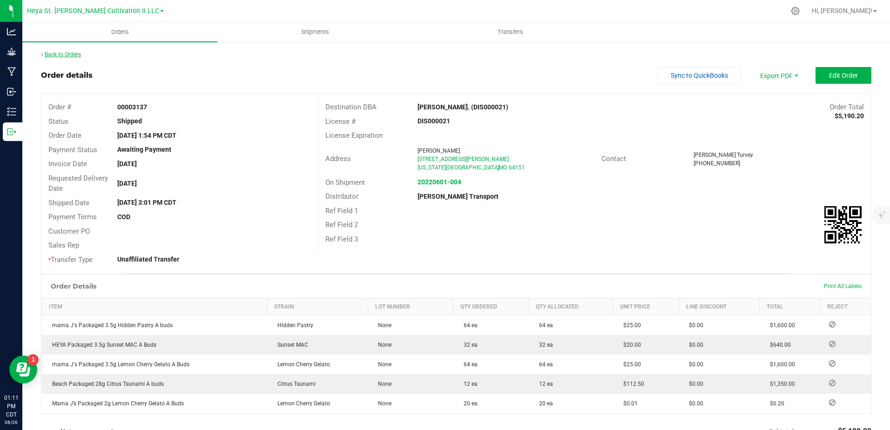
click at [66, 52] on link "Back to Orders" at bounding box center [61, 54] width 40 height 7
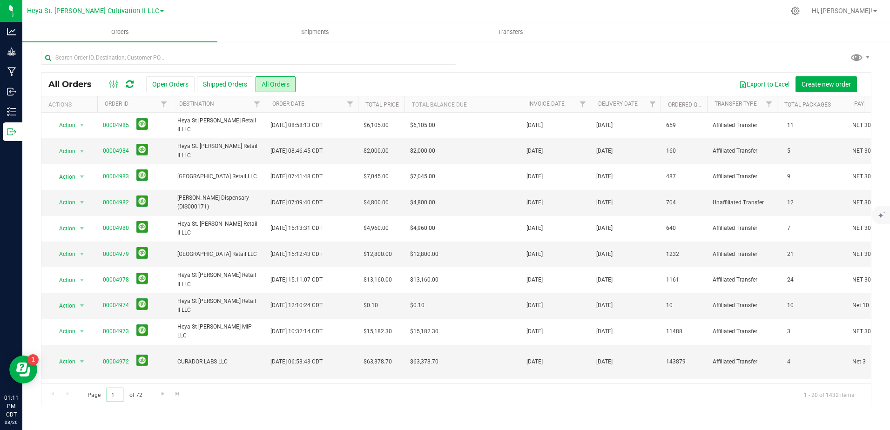
drag, startPoint x: 106, startPoint y: 397, endPoint x: 90, endPoint y: 387, distance: 18.6
click at [86, 394] on span "Page 1 of 72" at bounding box center [115, 395] width 70 height 14
type input "56"
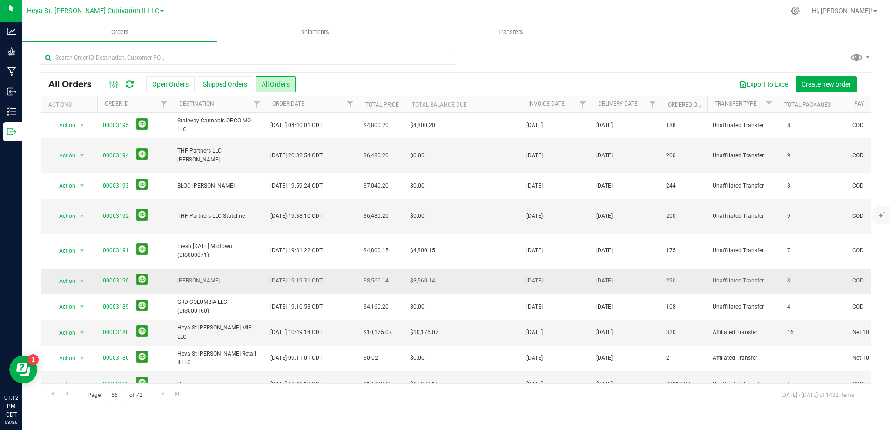
click at [112, 277] on link "00003190" at bounding box center [116, 281] width 26 height 9
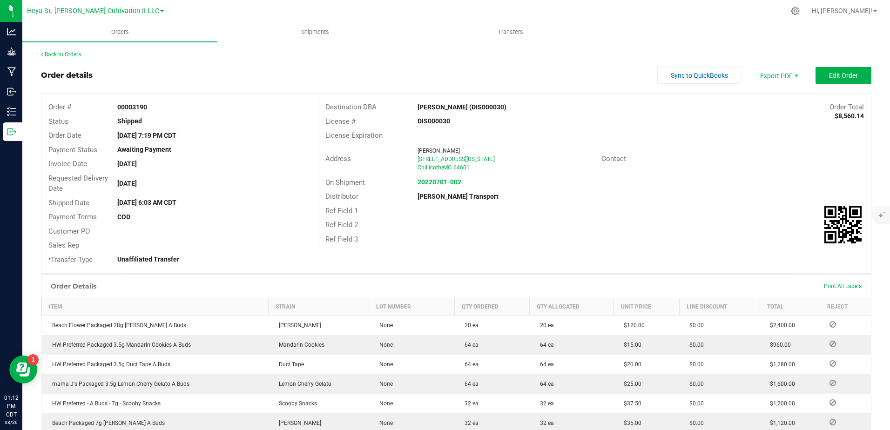
click at [55, 52] on link "Back to Orders" at bounding box center [61, 54] width 40 height 7
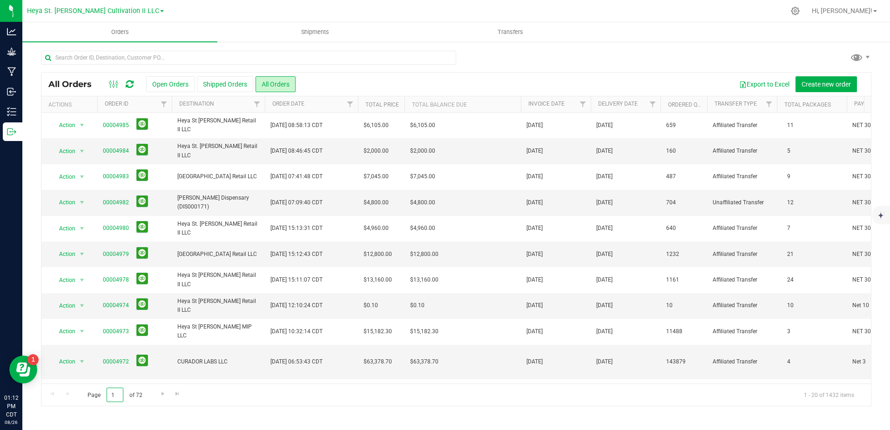
drag, startPoint x: 117, startPoint y: 397, endPoint x: 73, endPoint y: 388, distance: 45.1
click at [73, 388] on div "Page 1 of 72 1 - 20 of 1432 items" at bounding box center [456, 395] width 830 height 22
type input "54"
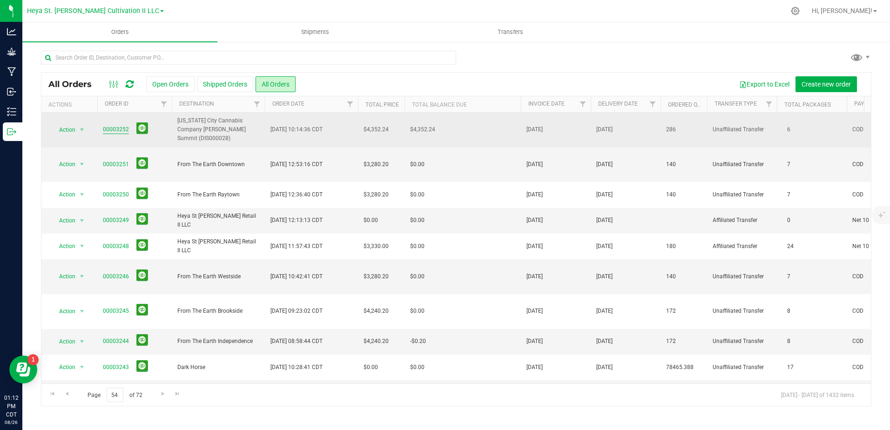
click at [105, 125] on link "00003252" at bounding box center [116, 129] width 26 height 9
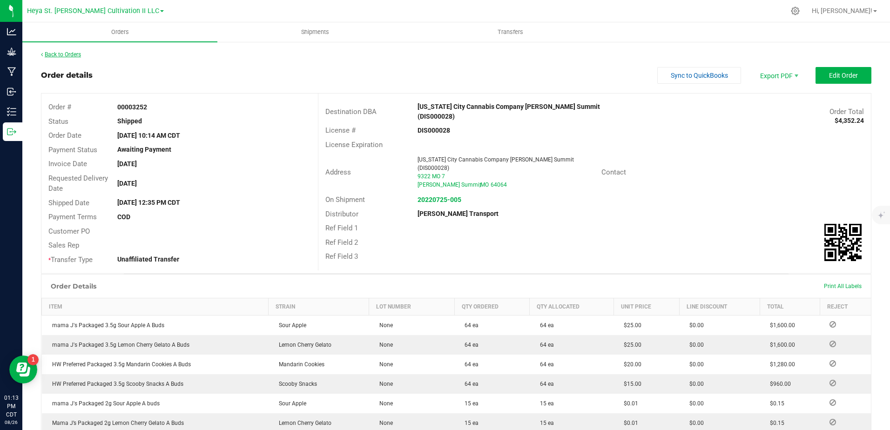
click at [53, 55] on link "Back to Orders" at bounding box center [61, 54] width 40 height 7
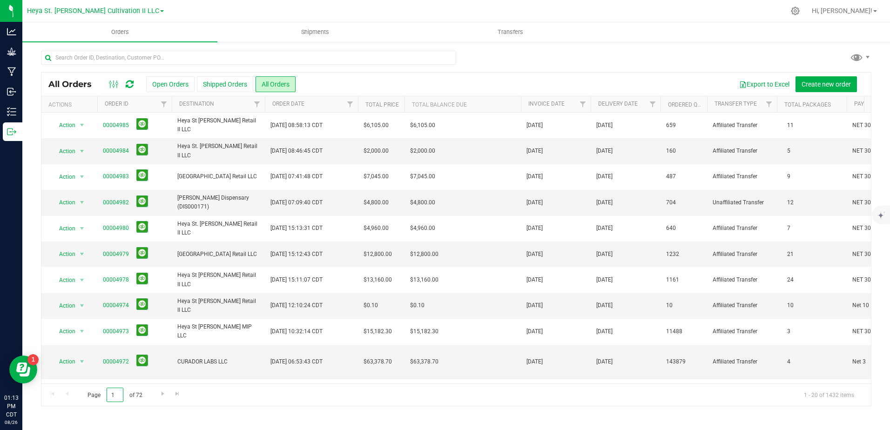
drag, startPoint x: 114, startPoint y: 394, endPoint x: 101, endPoint y: 396, distance: 12.7
click at [101, 396] on span "Page 1 of 72" at bounding box center [115, 395] width 70 height 14
type input "55"
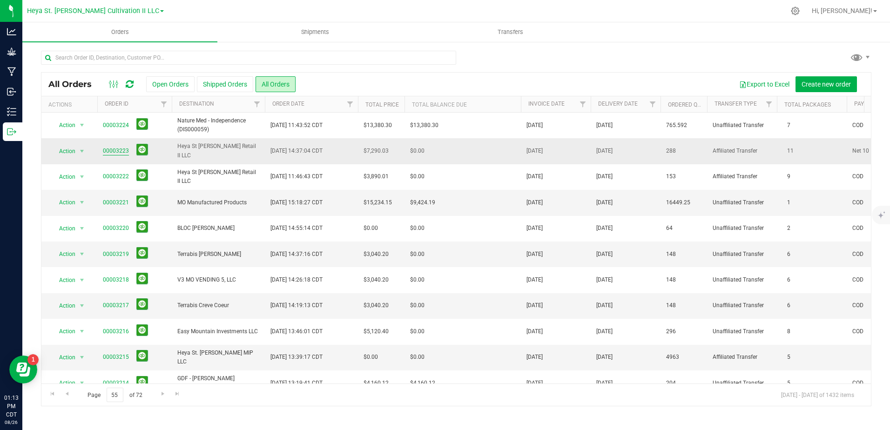
click at [115, 151] on link "00003223" at bounding box center [116, 151] width 26 height 9
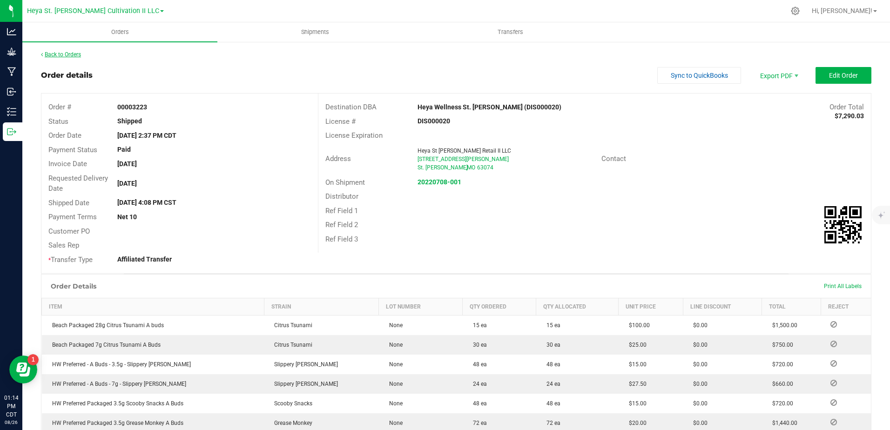
click at [46, 52] on link "Back to Orders" at bounding box center [61, 54] width 40 height 7
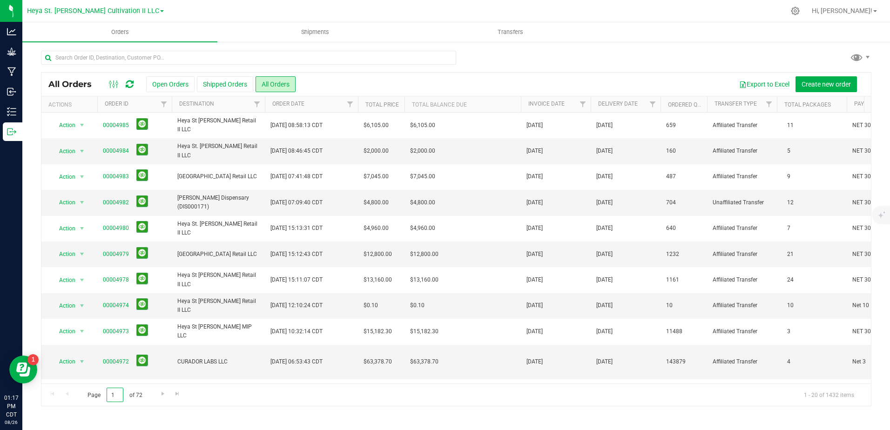
drag, startPoint x: 115, startPoint y: 395, endPoint x: 76, endPoint y: 392, distance: 39.7
click at [76, 392] on div "Page 1 of 72 1 - 20 of 1432 items" at bounding box center [456, 395] width 830 height 22
type input "55"
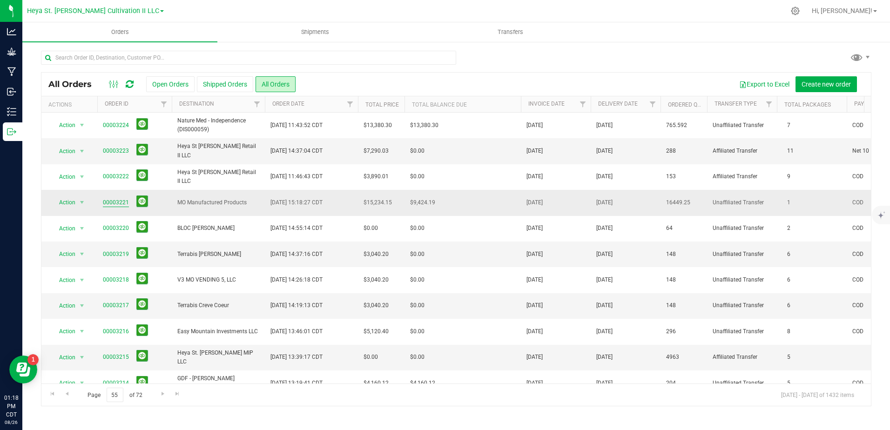
click at [116, 201] on link "00003221" at bounding box center [116, 202] width 26 height 9
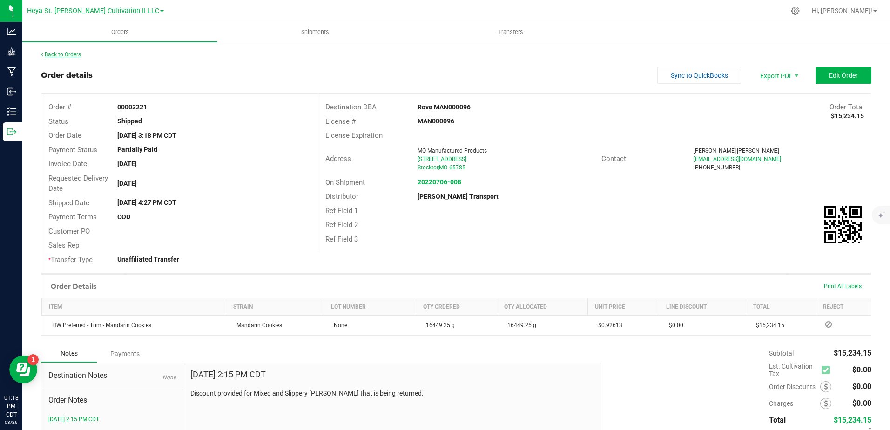
click at [60, 57] on link "Back to Orders" at bounding box center [61, 54] width 40 height 7
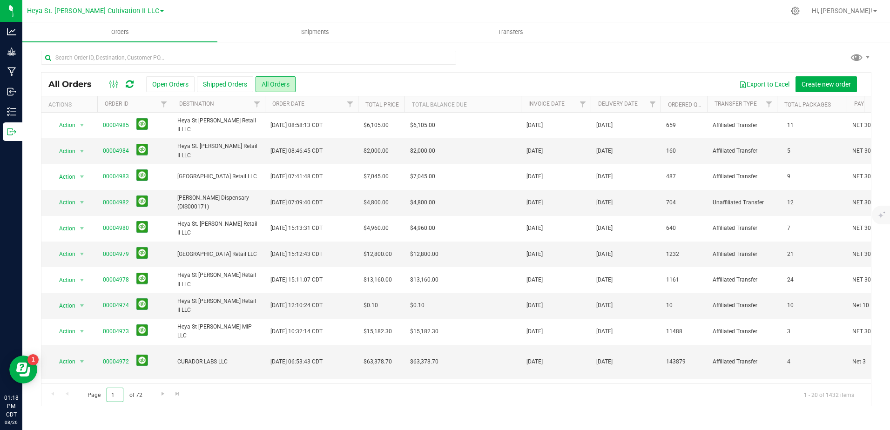
drag, startPoint x: 114, startPoint y: 396, endPoint x: 69, endPoint y: 391, distance: 44.5
click at [69, 391] on div "Page 1 of 72 1 - 20 of 1432 items" at bounding box center [456, 395] width 830 height 22
type input "55"
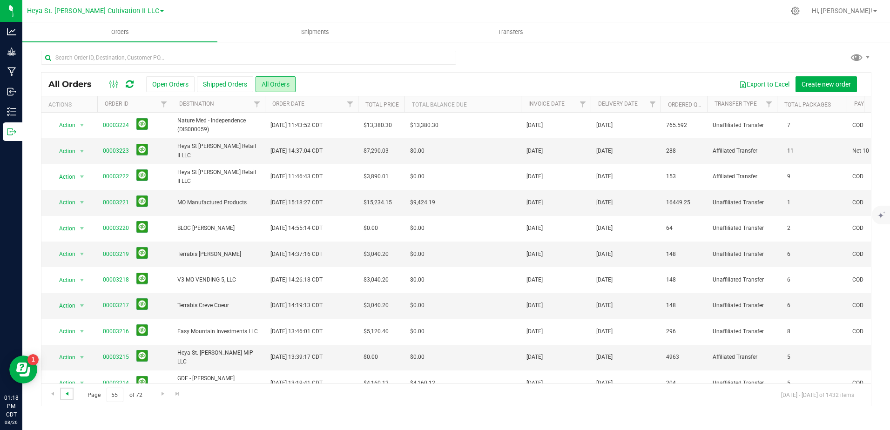
click at [67, 394] on span "Go to the previous page" at bounding box center [66, 393] width 7 height 7
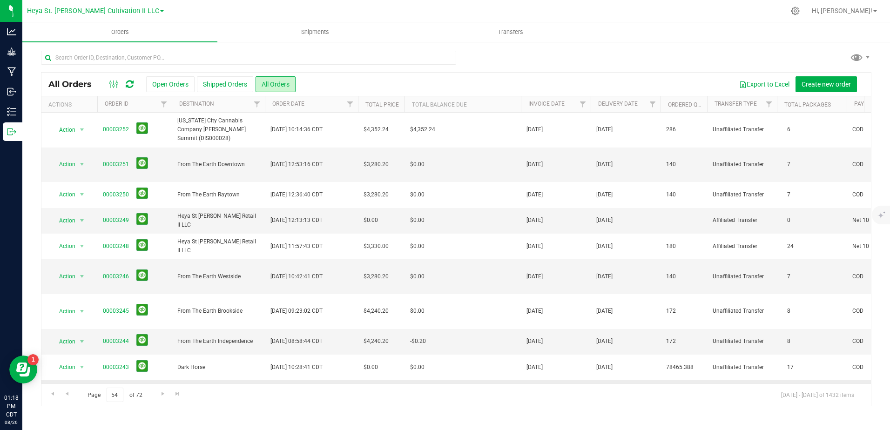
click at [116, 393] on link "00003242" at bounding box center [116, 397] width 26 height 9
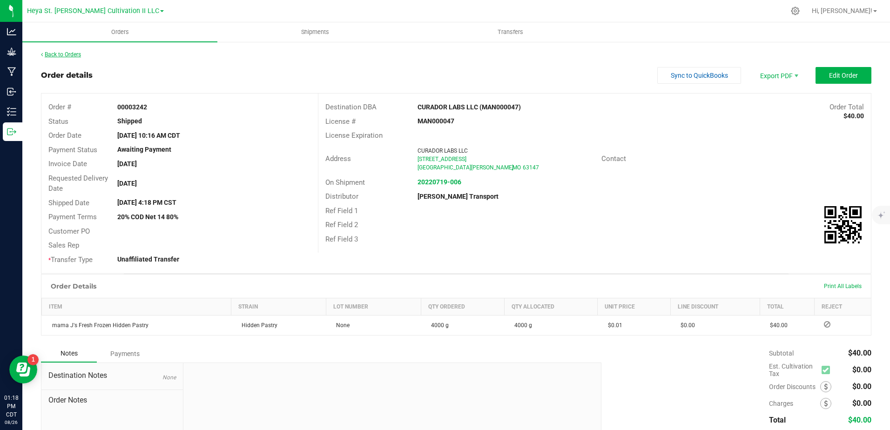
click at [55, 54] on link "Back to Orders" at bounding box center [61, 54] width 40 height 7
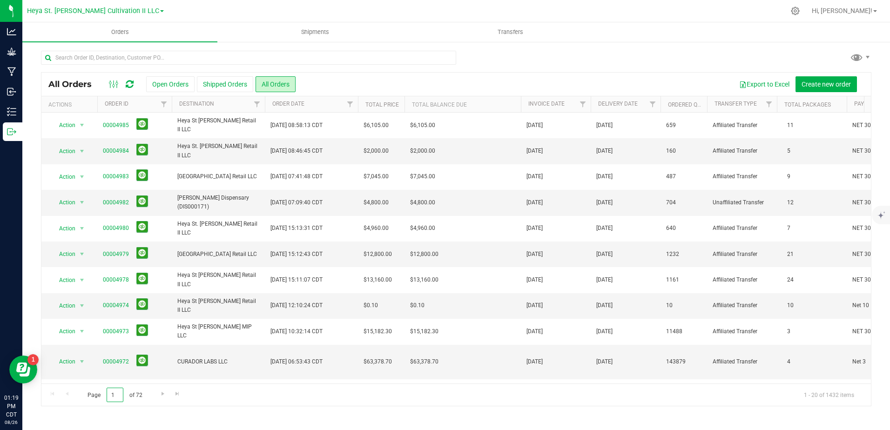
drag, startPoint x: 113, startPoint y: 392, endPoint x: 104, endPoint y: 392, distance: 9.4
click at [104, 392] on span "Page 1 of 72" at bounding box center [115, 395] width 70 height 14
type input "53"
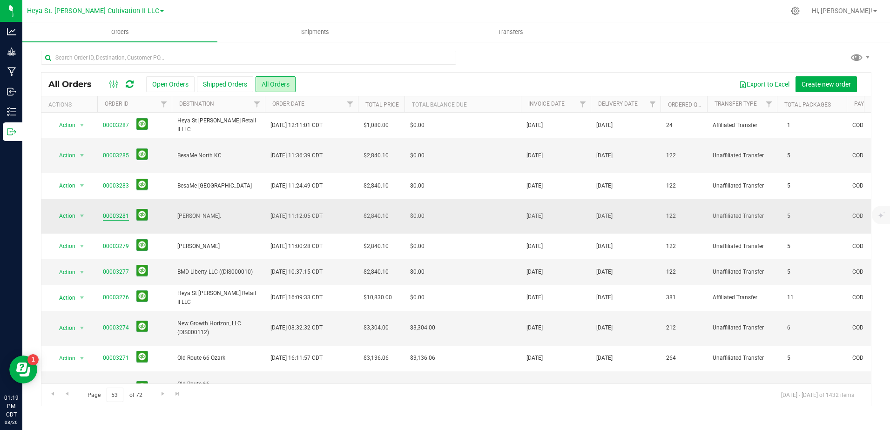
click at [113, 212] on link "00003281" at bounding box center [116, 216] width 26 height 9
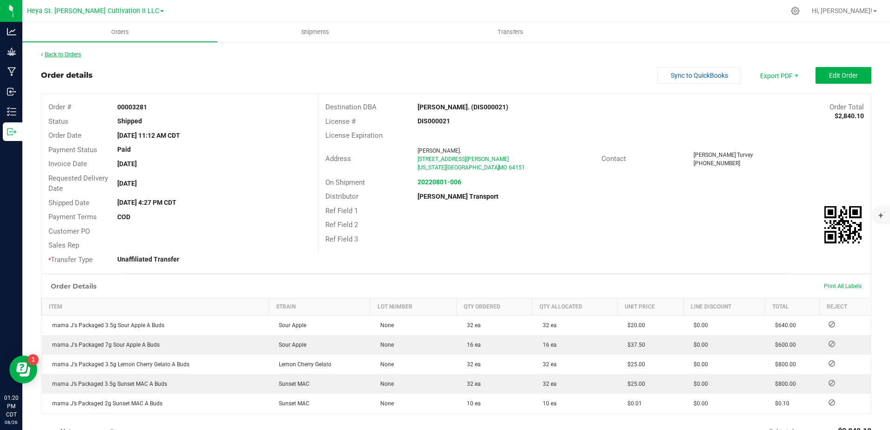
click at [46, 54] on link "Back to Orders" at bounding box center [61, 54] width 40 height 7
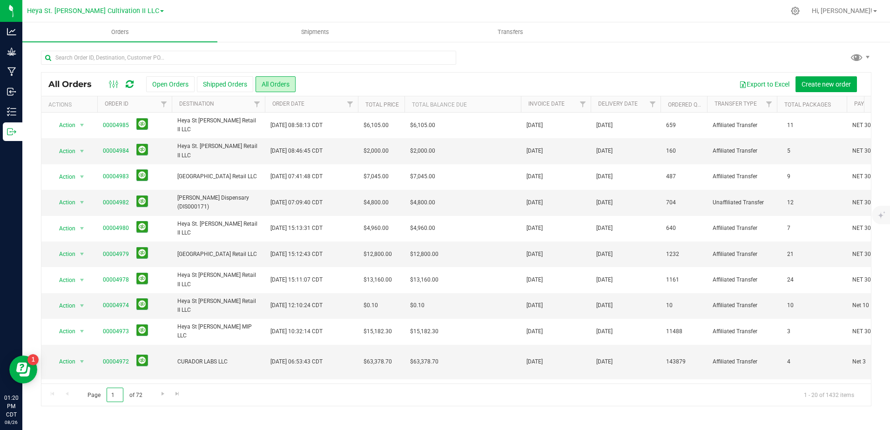
drag, startPoint x: 117, startPoint y: 399, endPoint x: 93, endPoint y: 396, distance: 24.4
click at [93, 396] on span "Page 1 of 72" at bounding box center [115, 395] width 70 height 14
type input "53"
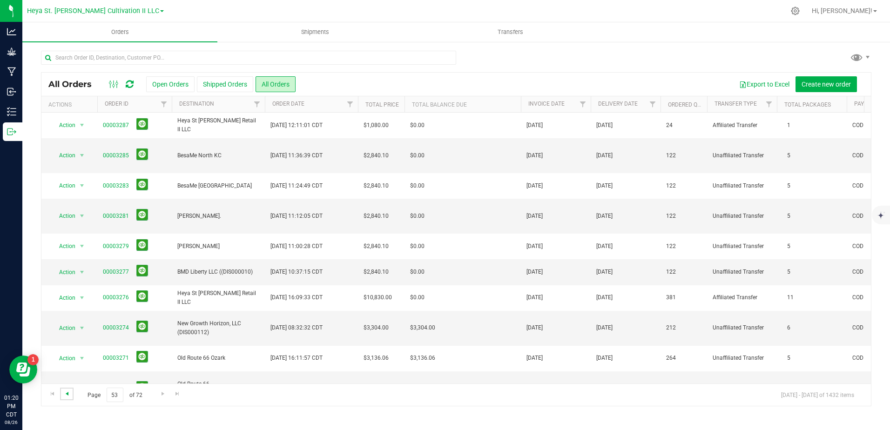
click at [67, 393] on span "Go to the previous page" at bounding box center [66, 393] width 7 height 7
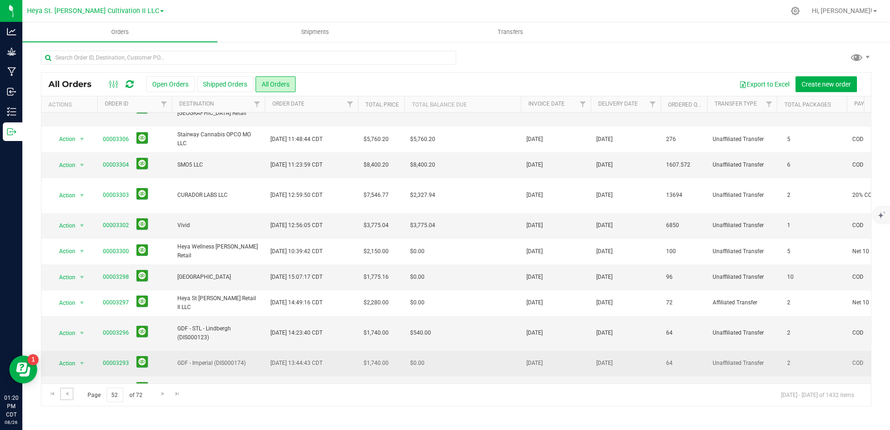
scroll to position [251, 0]
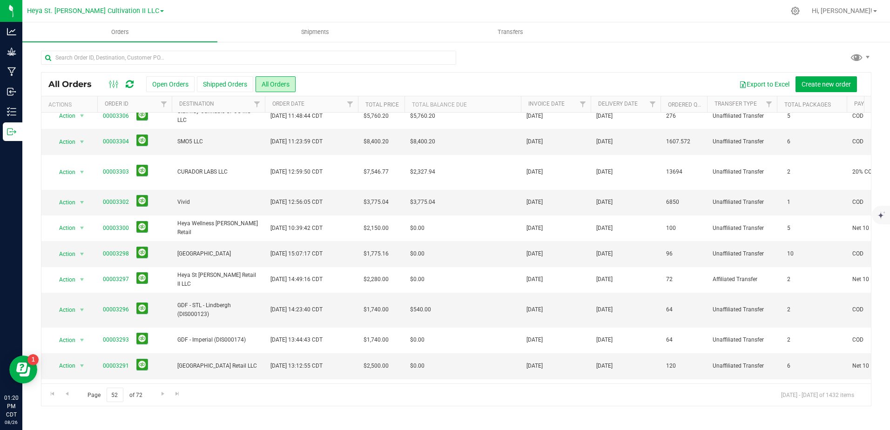
click at [110, 413] on link "00003288" at bounding box center [116, 417] width 26 height 9
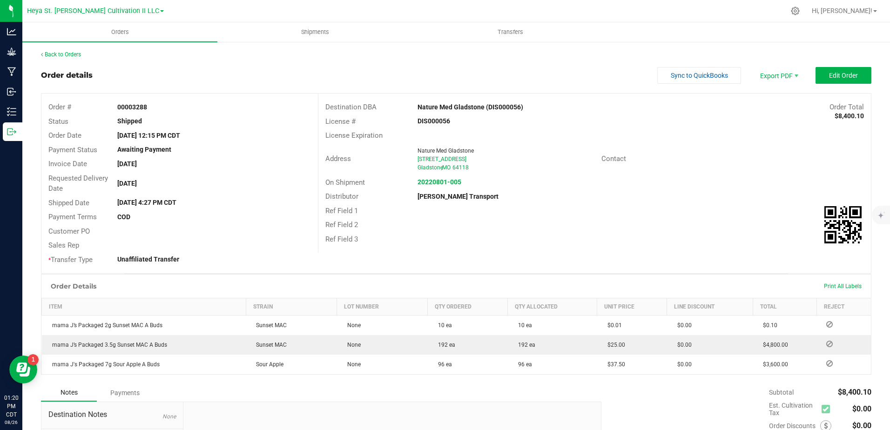
click at [41, 53] on div "Back to Orders Order details Sync to QuickBooks Export PDF Edit Order Order # 0…" at bounding box center [456, 289] width 868 height 496
click at [66, 50] on div "Back to Orders" at bounding box center [456, 54] width 831 height 8
click at [56, 49] on div "Back to Orders Order details Sync to QuickBooks Export PDF Edit Order Order # 0…" at bounding box center [456, 289] width 868 height 496
click at [61, 54] on link "Back to Orders" at bounding box center [61, 54] width 40 height 7
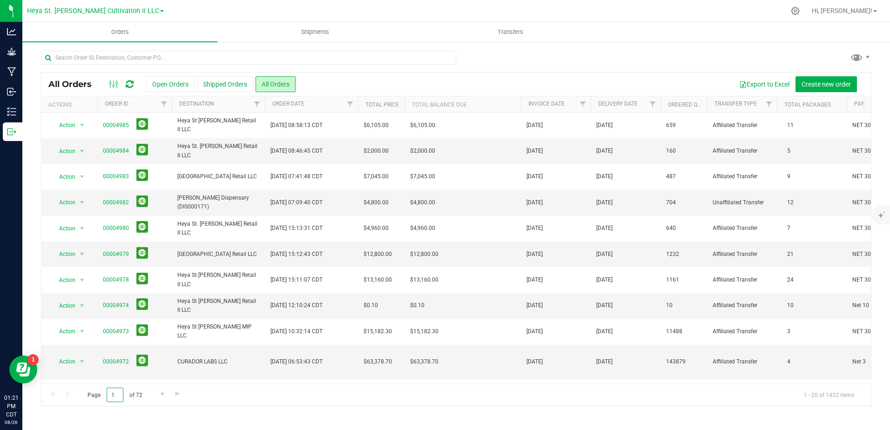
drag, startPoint x: 115, startPoint y: 394, endPoint x: 104, endPoint y: 395, distance: 10.7
click at [107, 395] on input "1" at bounding box center [115, 395] width 17 height 14
type input "52"
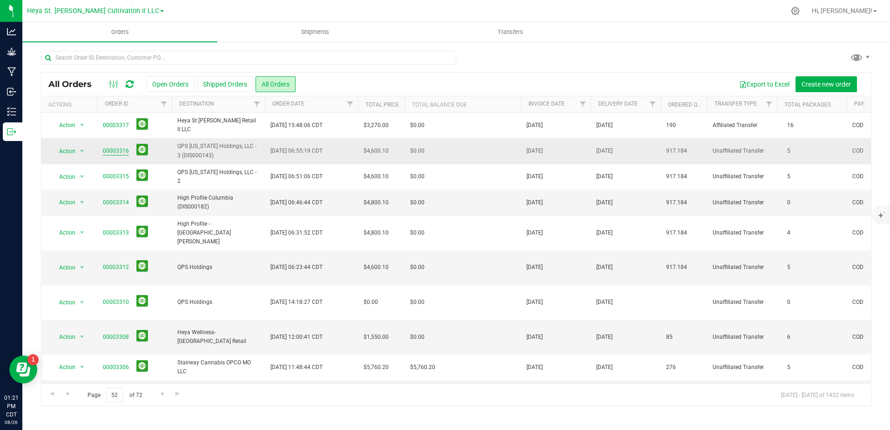
click at [114, 153] on link "00003316" at bounding box center [116, 151] width 26 height 9
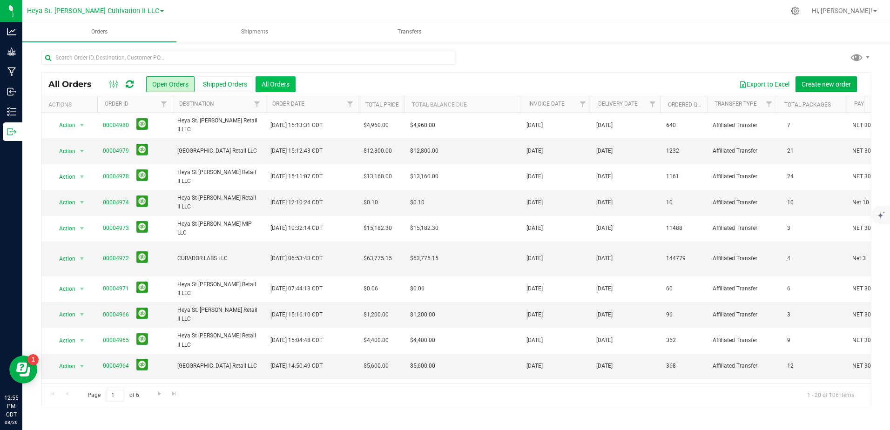
click at [278, 78] on button "All Orders" at bounding box center [276, 84] width 40 height 16
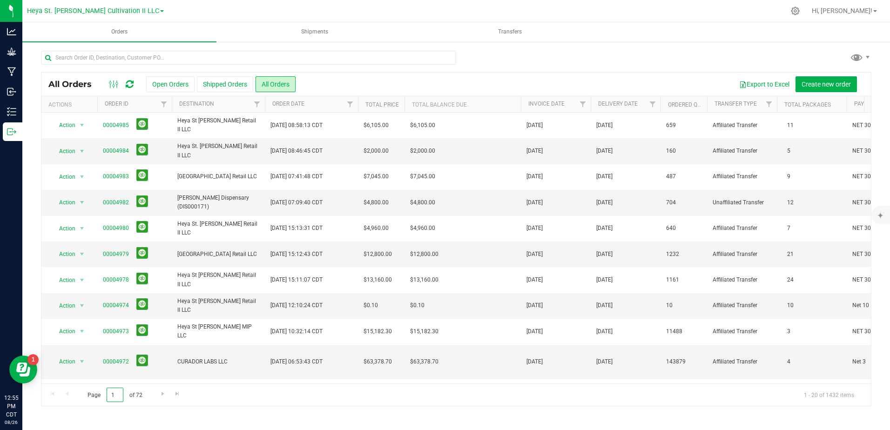
drag, startPoint x: 119, startPoint y: 398, endPoint x: 78, endPoint y: 396, distance: 40.5
click at [78, 396] on div "Page 1 of 72 1 - 20 of 1432 items" at bounding box center [456, 395] width 830 height 22
type input "40"
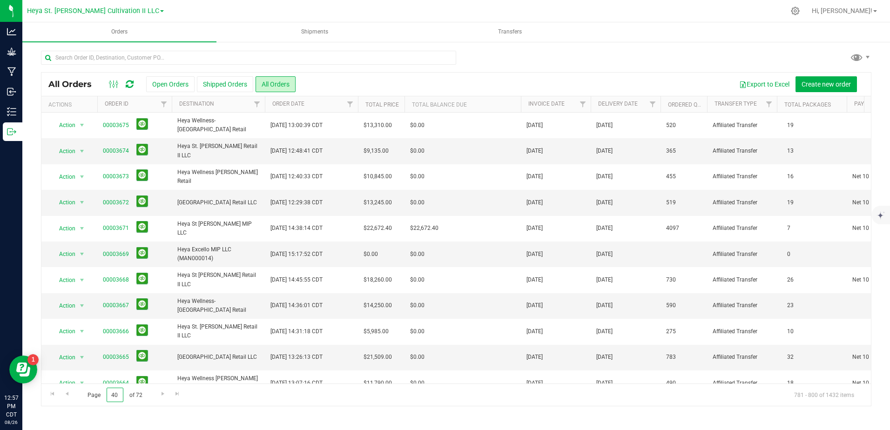
drag, startPoint x: 120, startPoint y: 398, endPoint x: 66, endPoint y: 386, distance: 54.8
click at [68, 388] on div "Page 40 of 72 781 - 800 of 1432 items" at bounding box center [456, 395] width 830 height 22
type input "65"
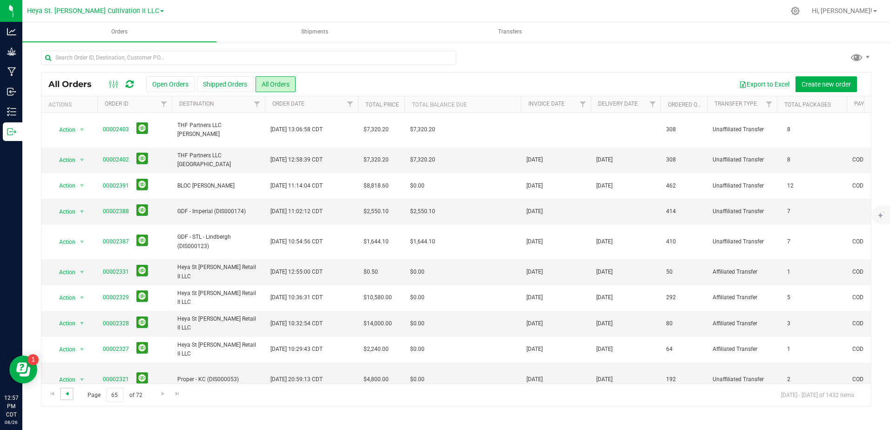
click at [66, 397] on span "Go to the previous page" at bounding box center [66, 393] width 7 height 7
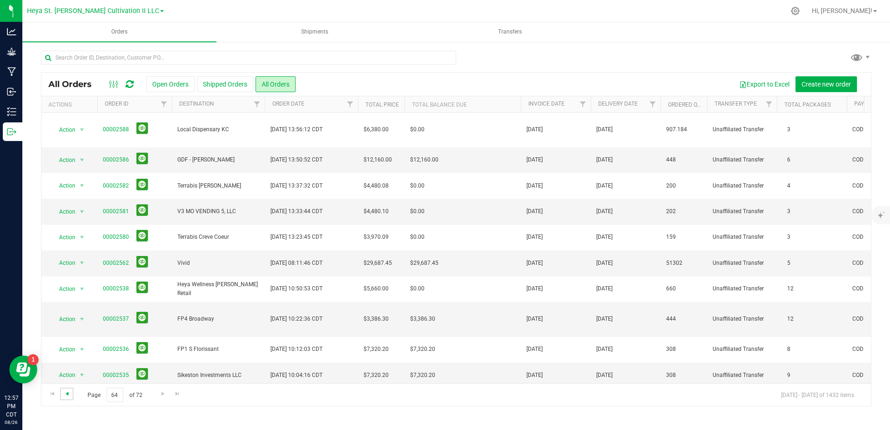
click at [65, 393] on span "Go to the previous page" at bounding box center [66, 393] width 7 height 7
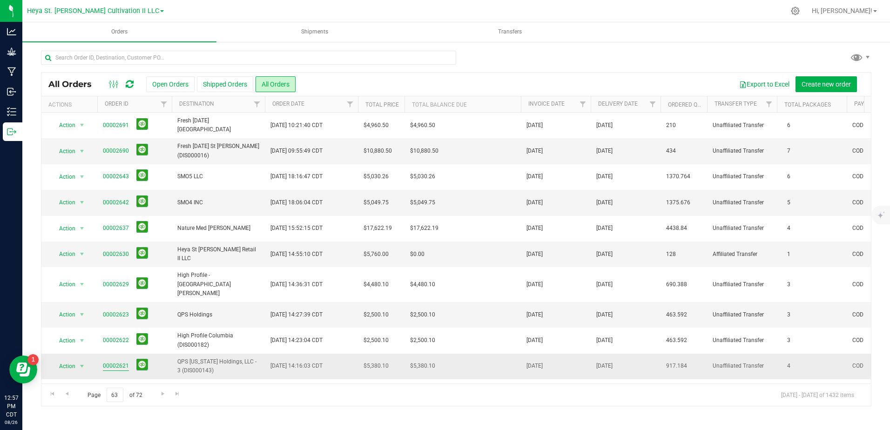
click at [120, 362] on link "00002621" at bounding box center [116, 366] width 26 height 9
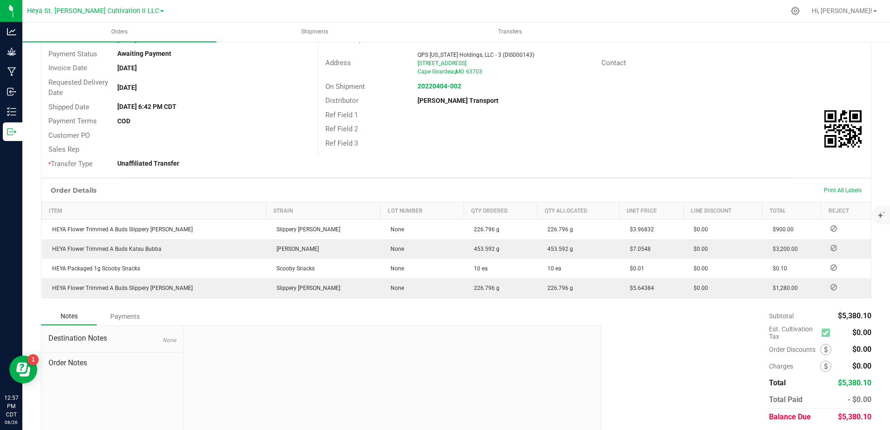
scroll to position [126, 0]
